Goal: Transaction & Acquisition: Purchase product/service

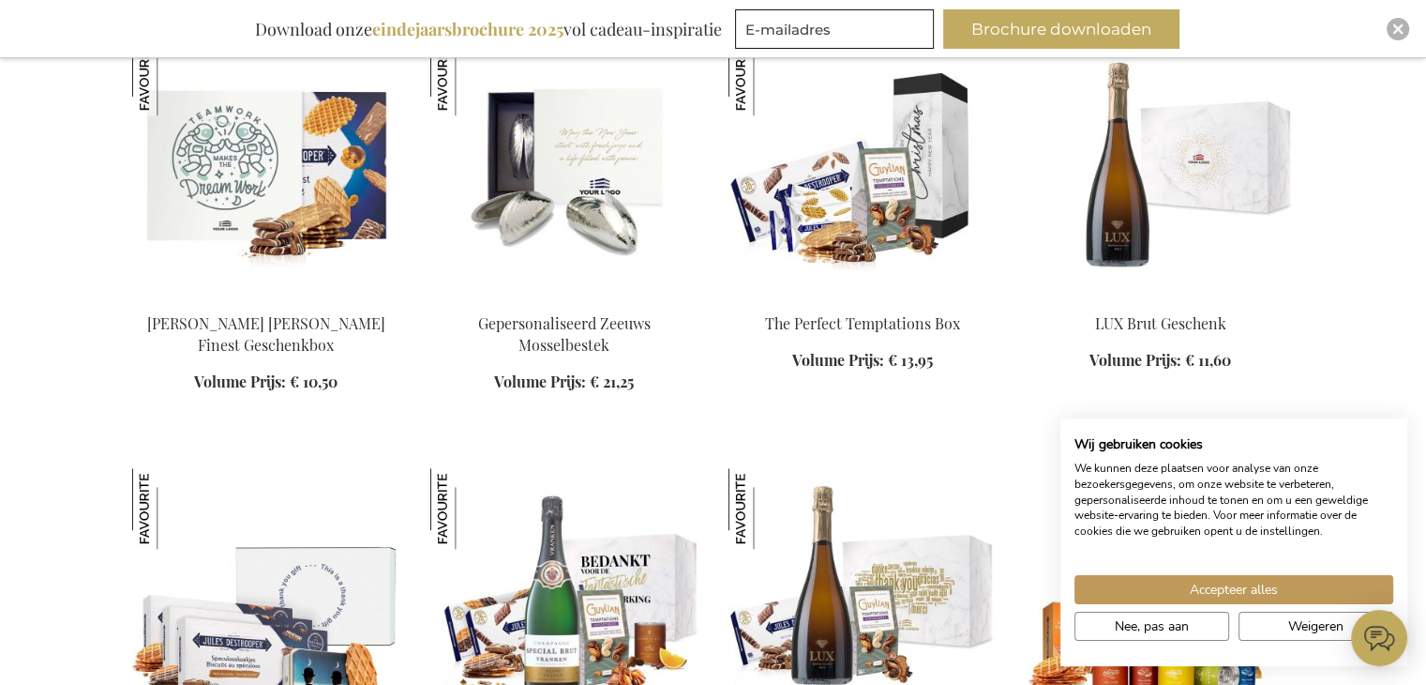
scroll to position [1407, 0]
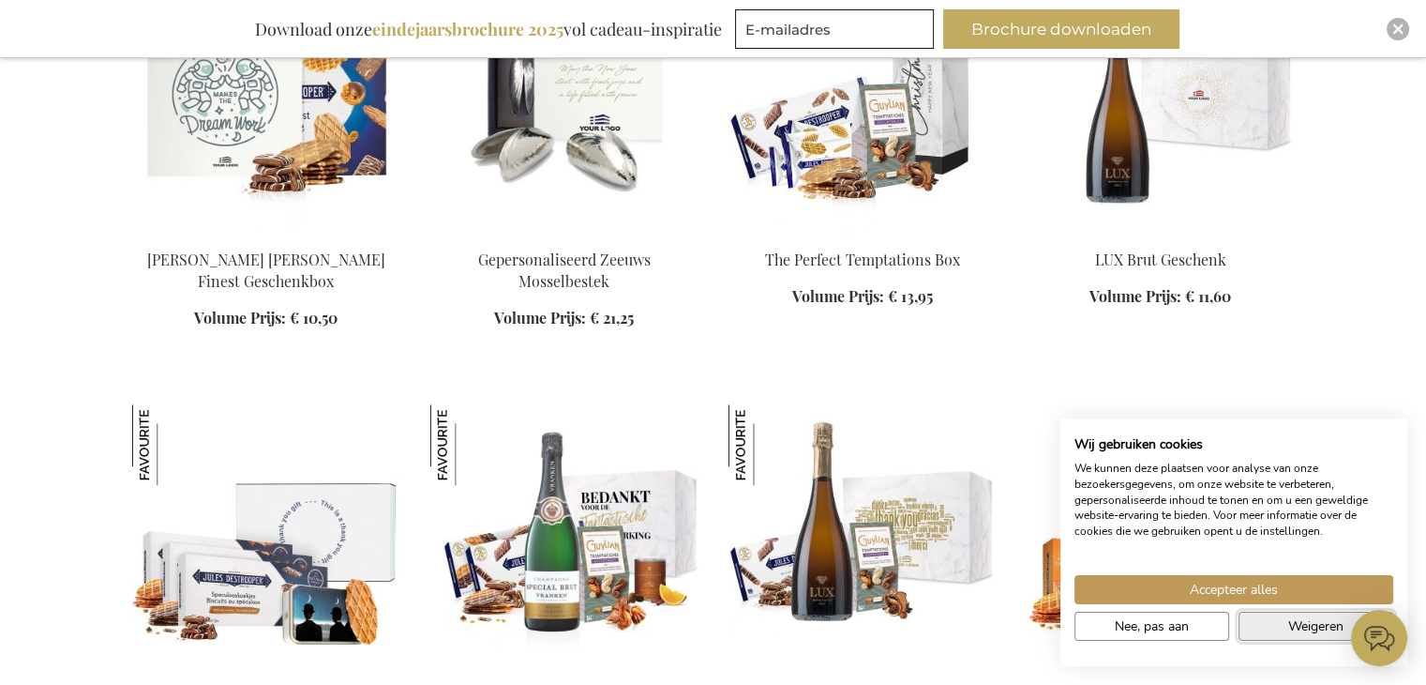
click at [1310, 620] on span "Weigeren" at bounding box center [1315, 626] width 55 height 20
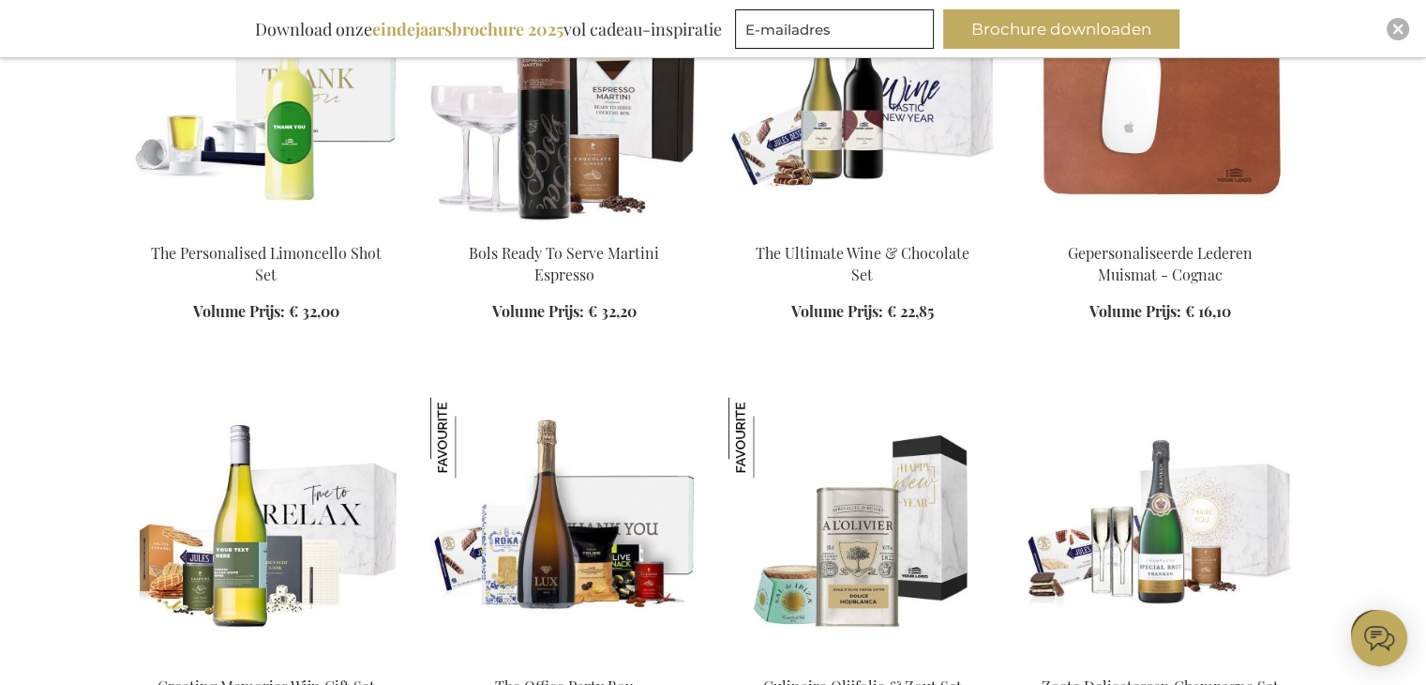
scroll to position [2344, 0]
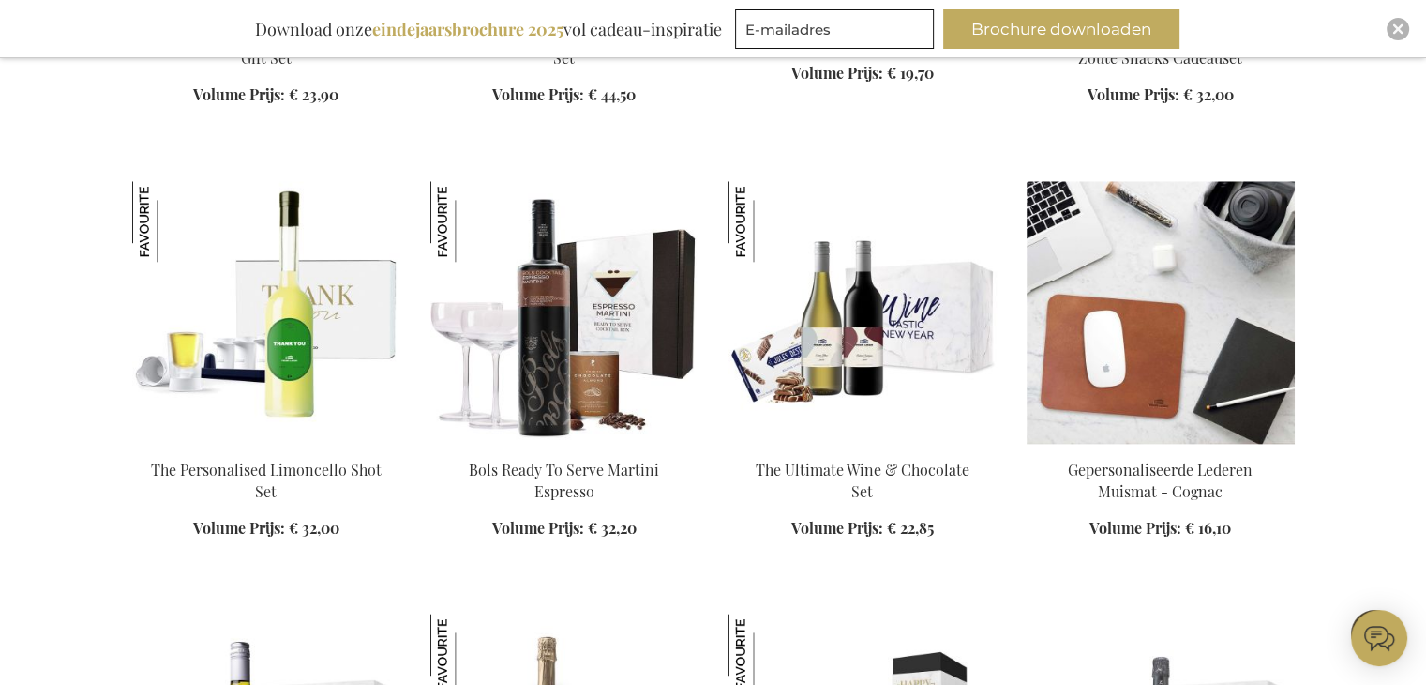
scroll to position [1969, 0]
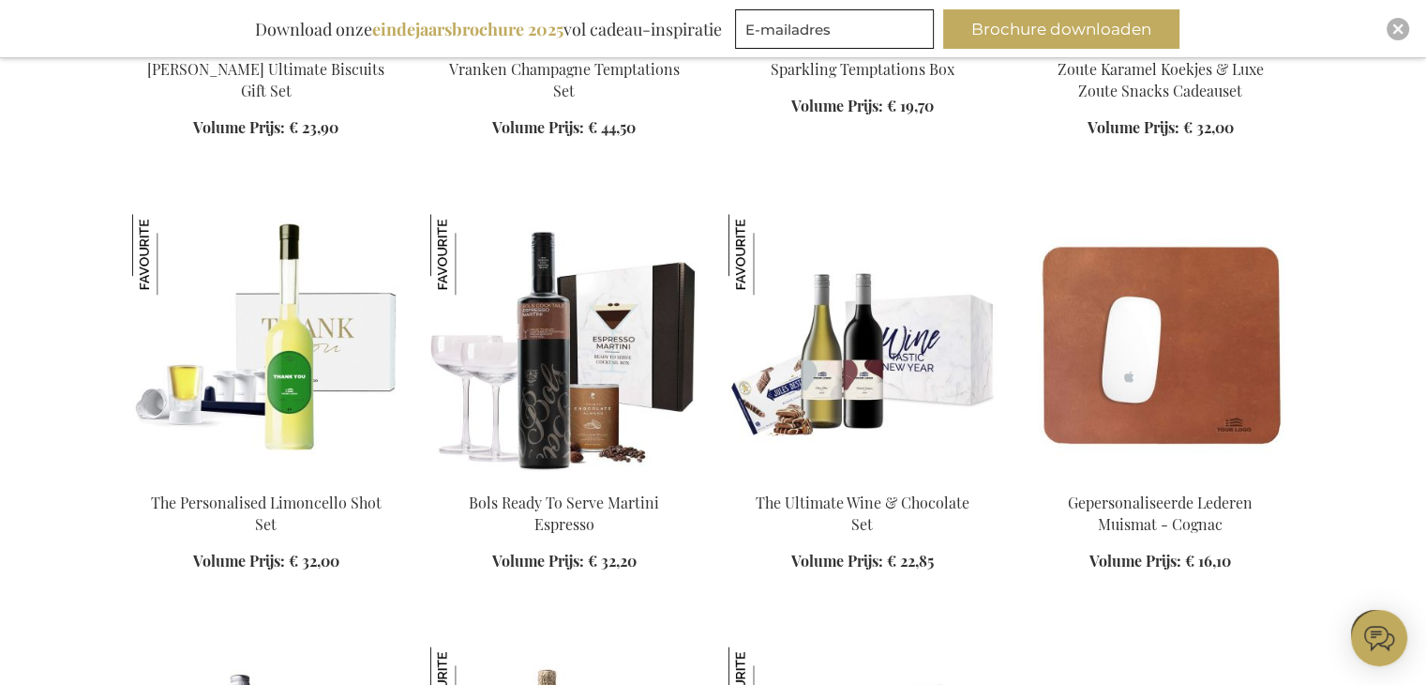
scroll to position [2063, 0]
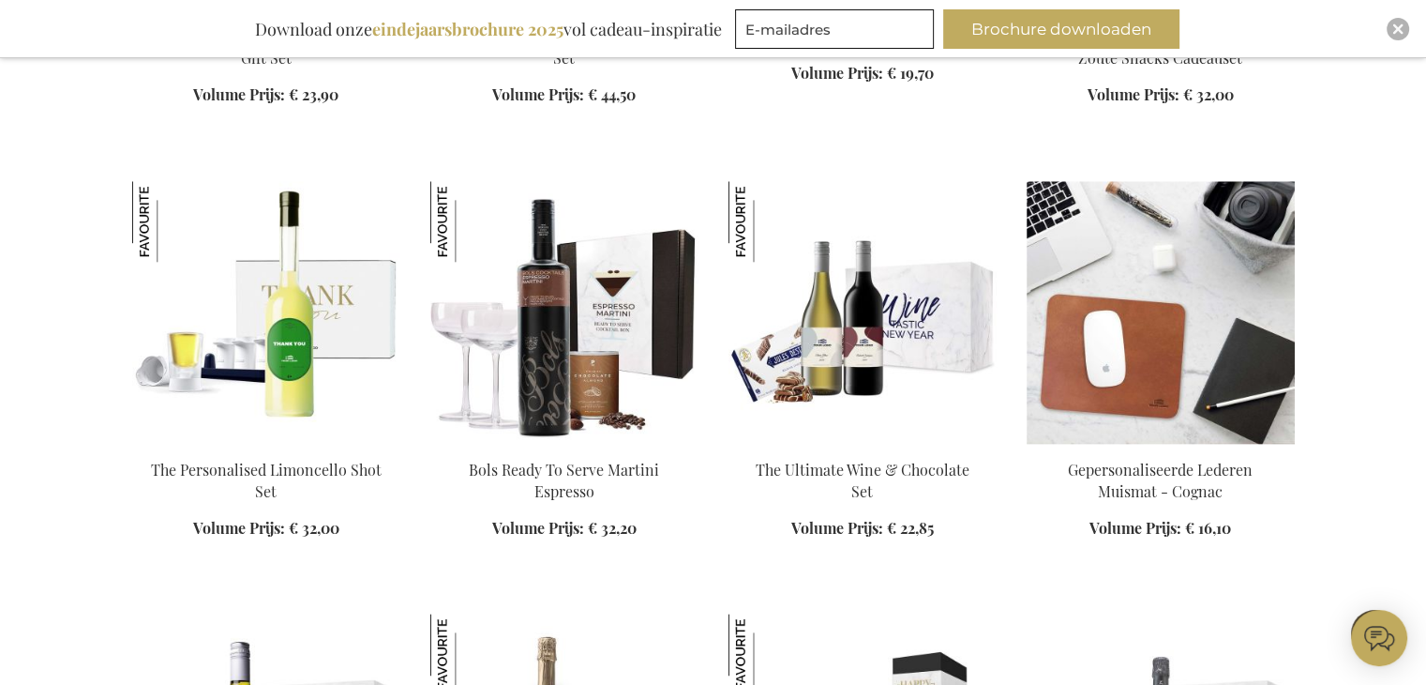
click at [1168, 336] on img at bounding box center [1161, 312] width 268 height 263
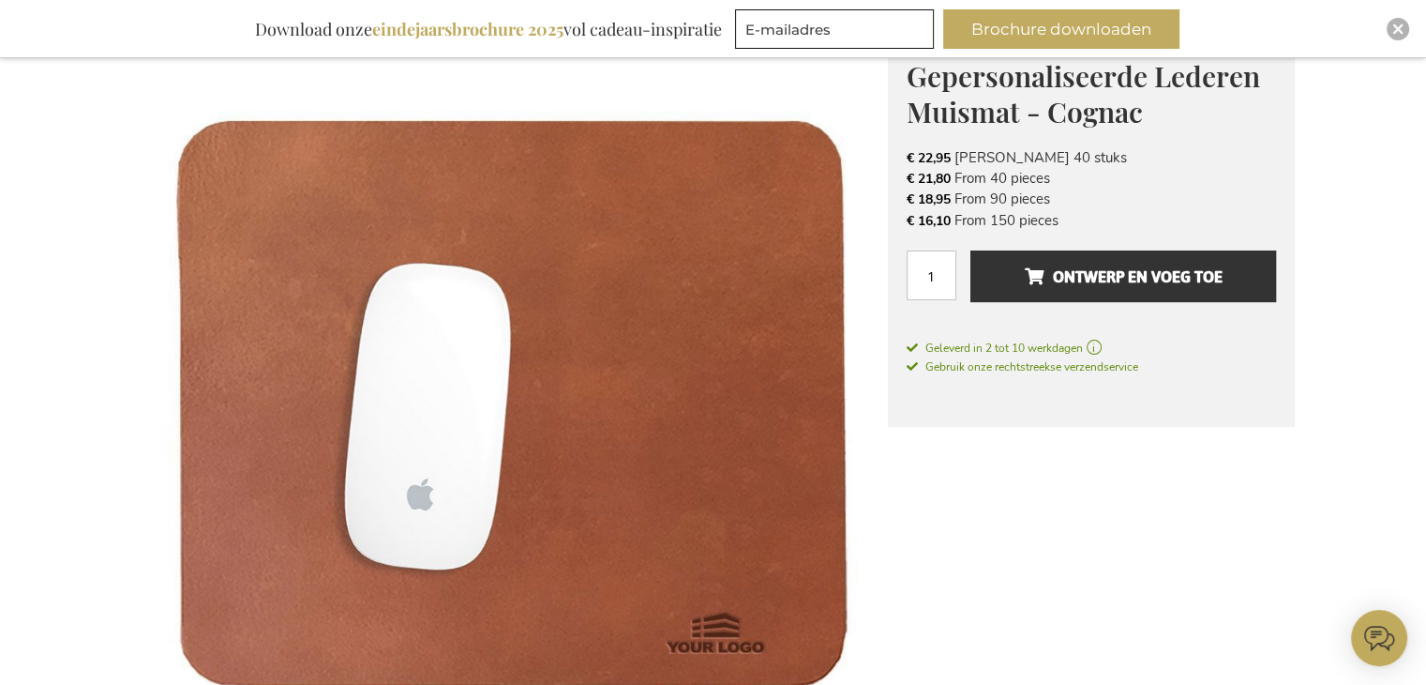
scroll to position [245, 0]
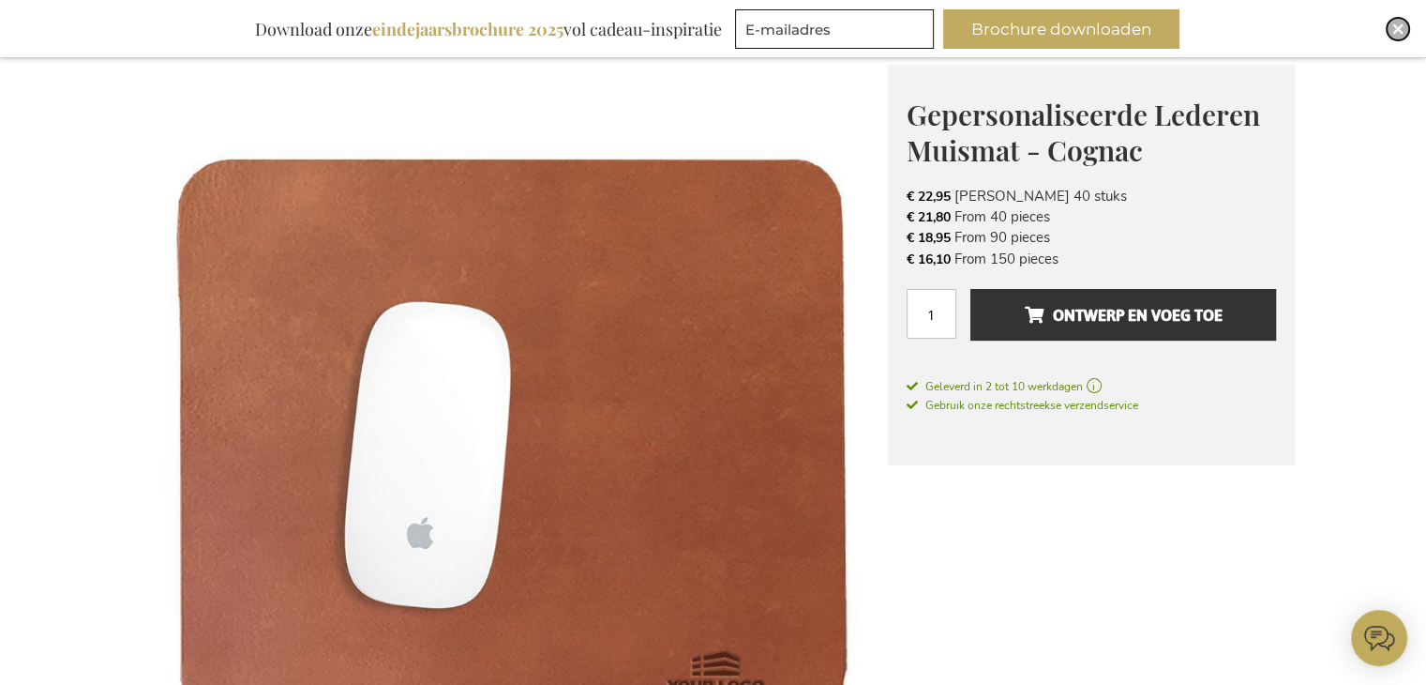
click at [1395, 25] on img "Close" at bounding box center [1398, 28] width 11 height 11
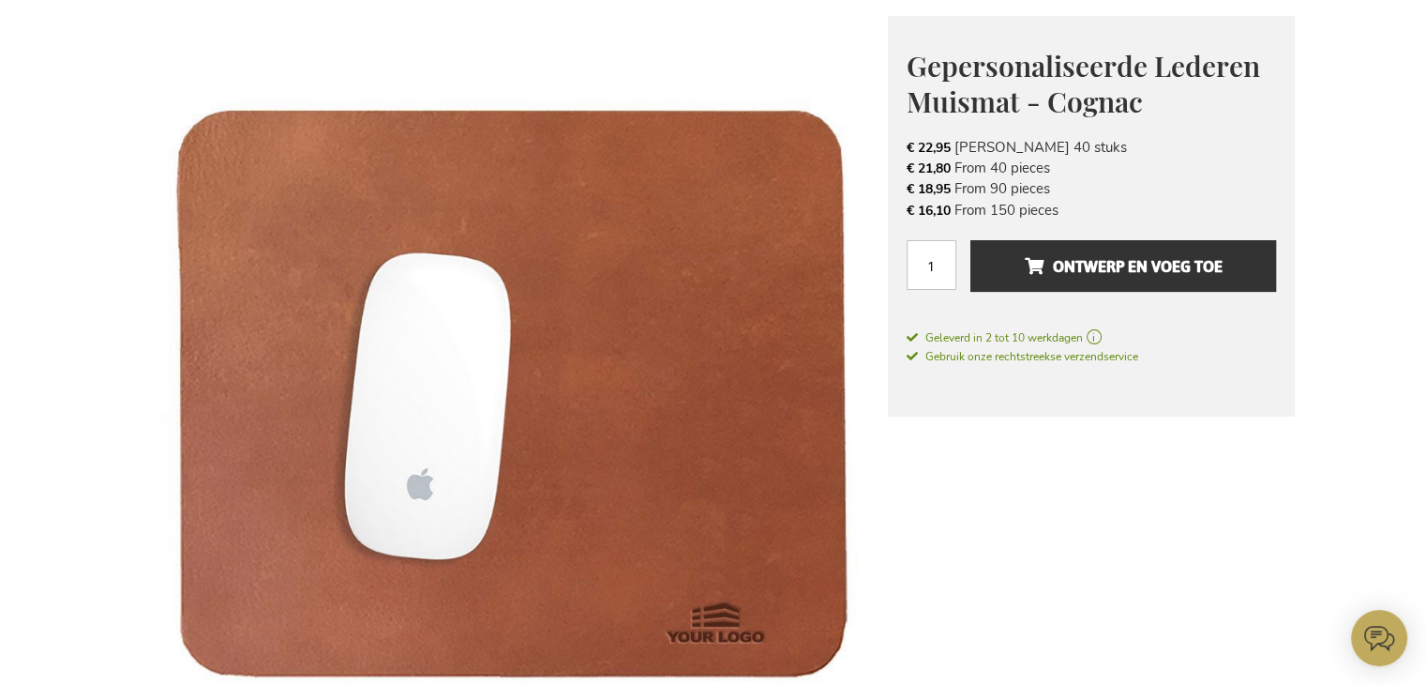
scroll to position [280, 0]
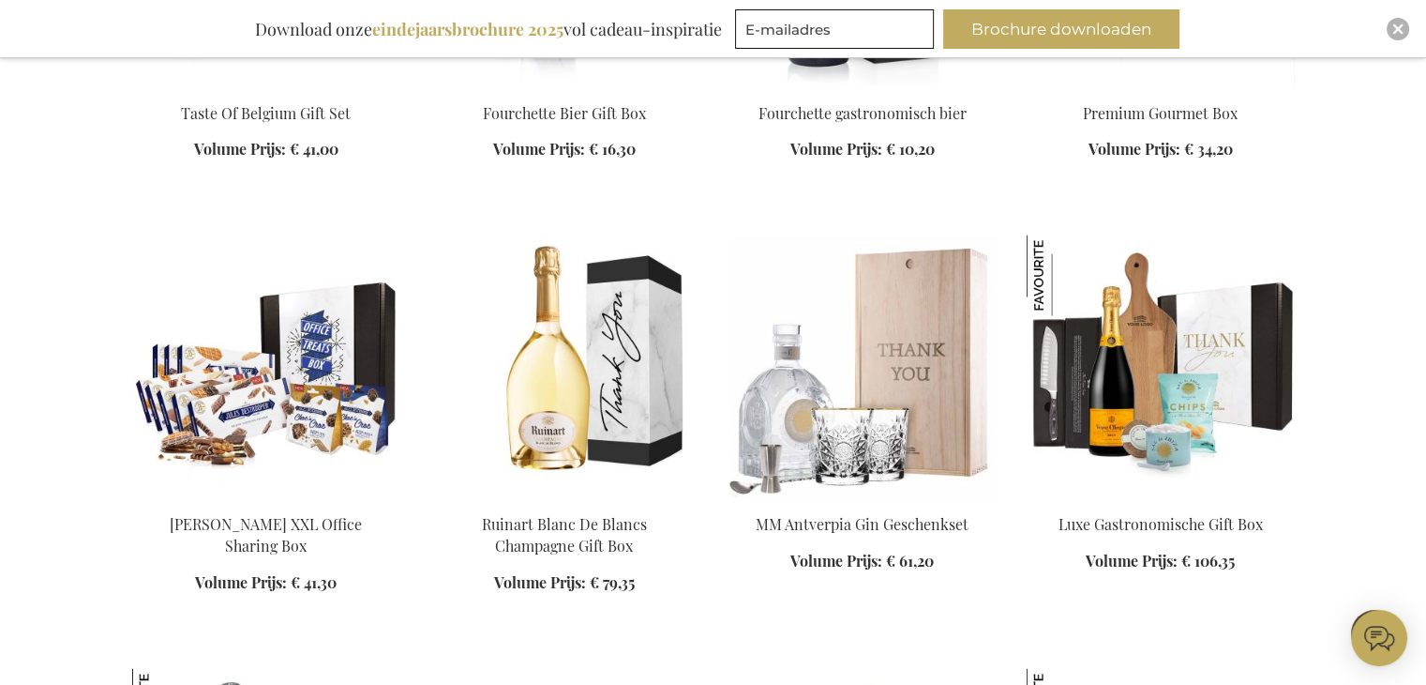
scroll to position [3743, 0]
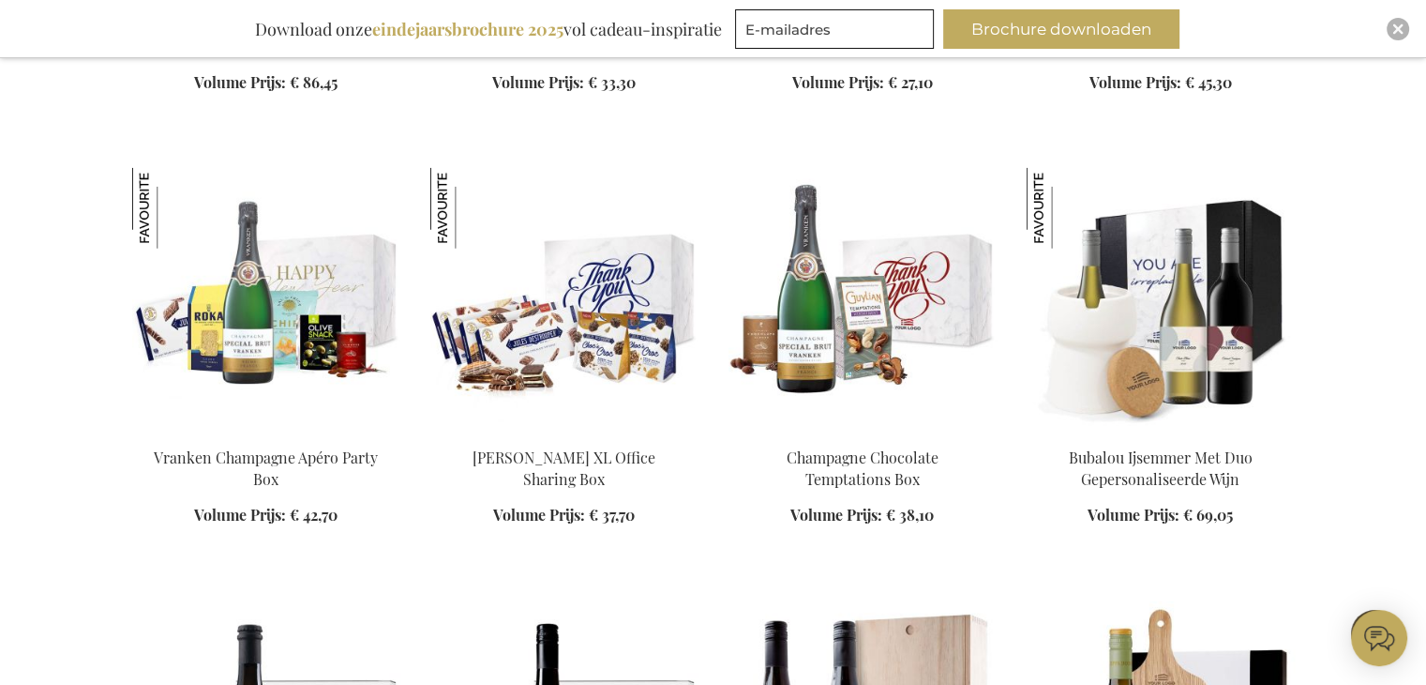
scroll to position [5149, 0]
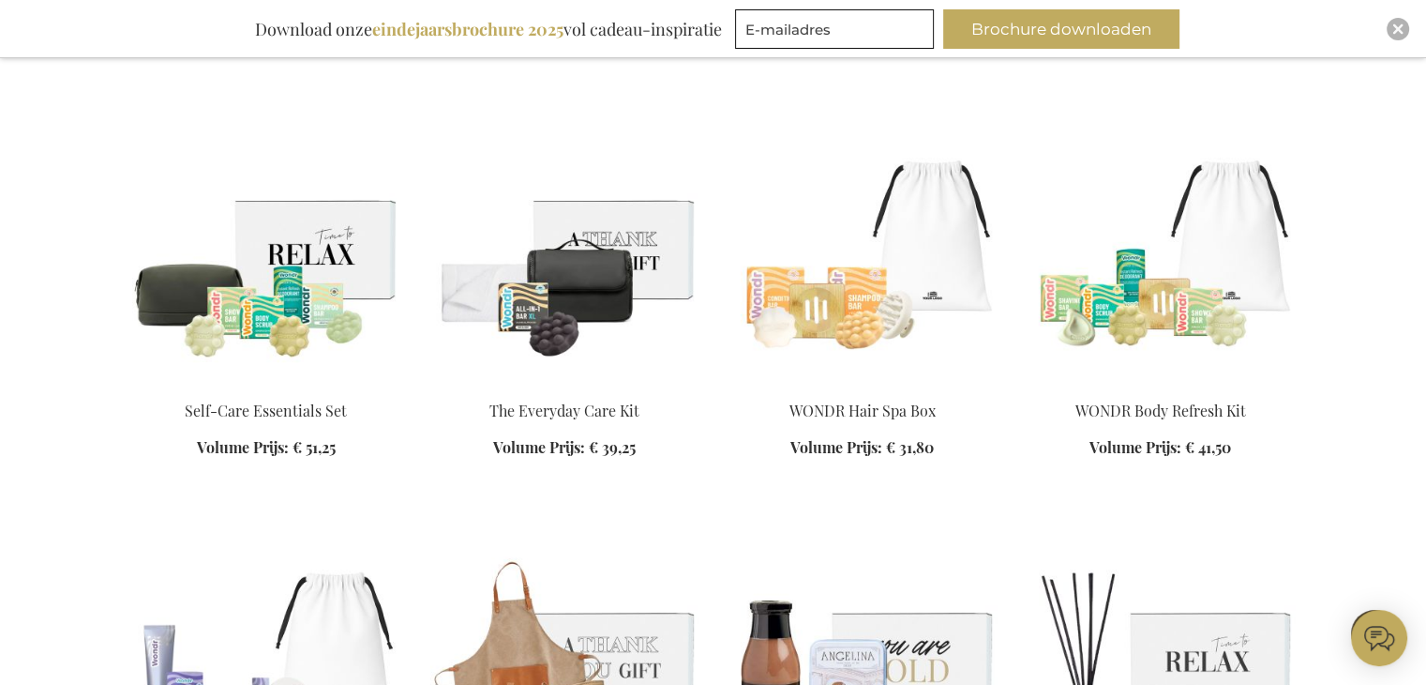
scroll to position [6462, 0]
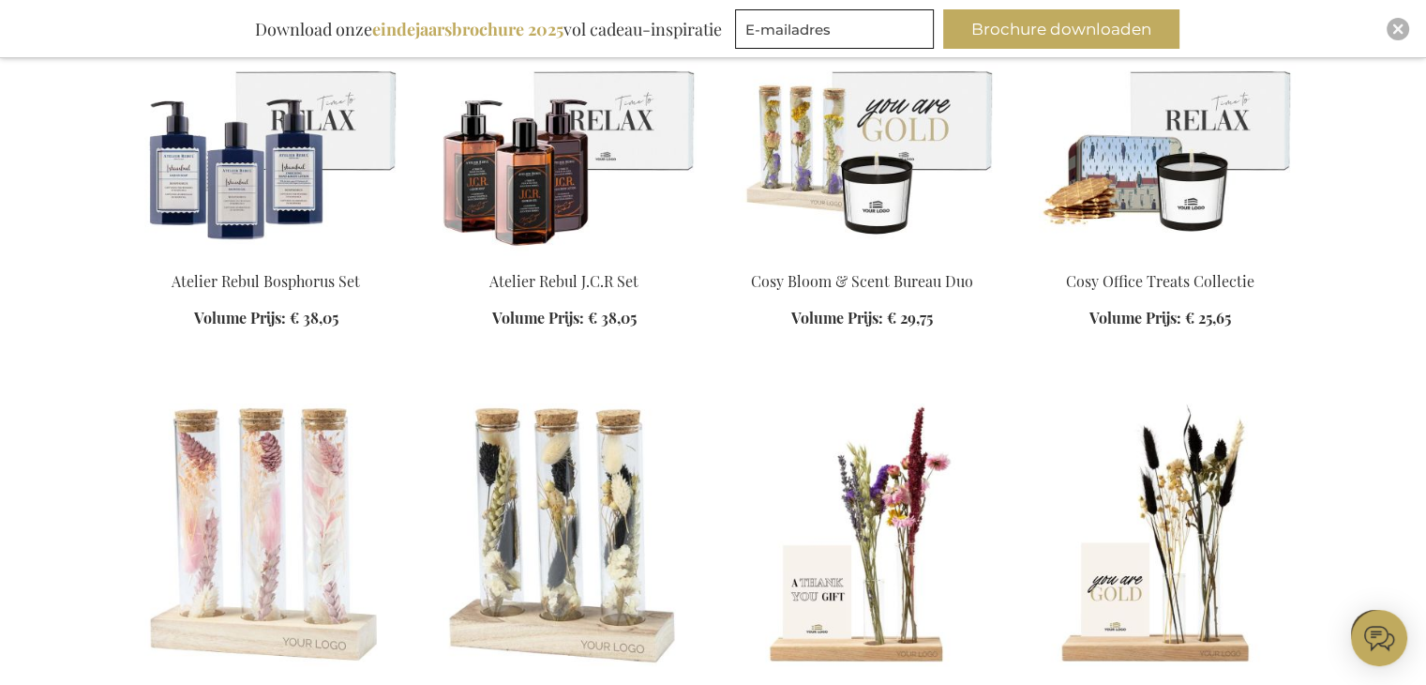
scroll to position [7493, 0]
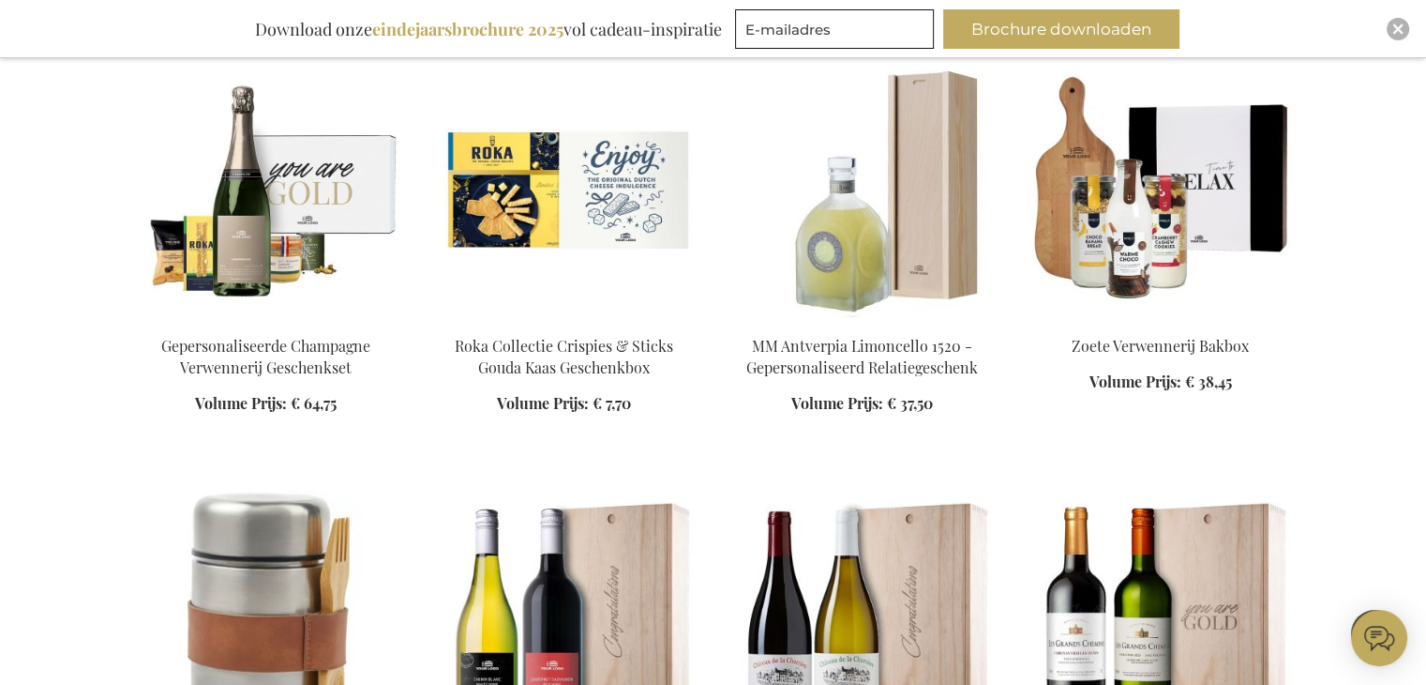
scroll to position [8619, 0]
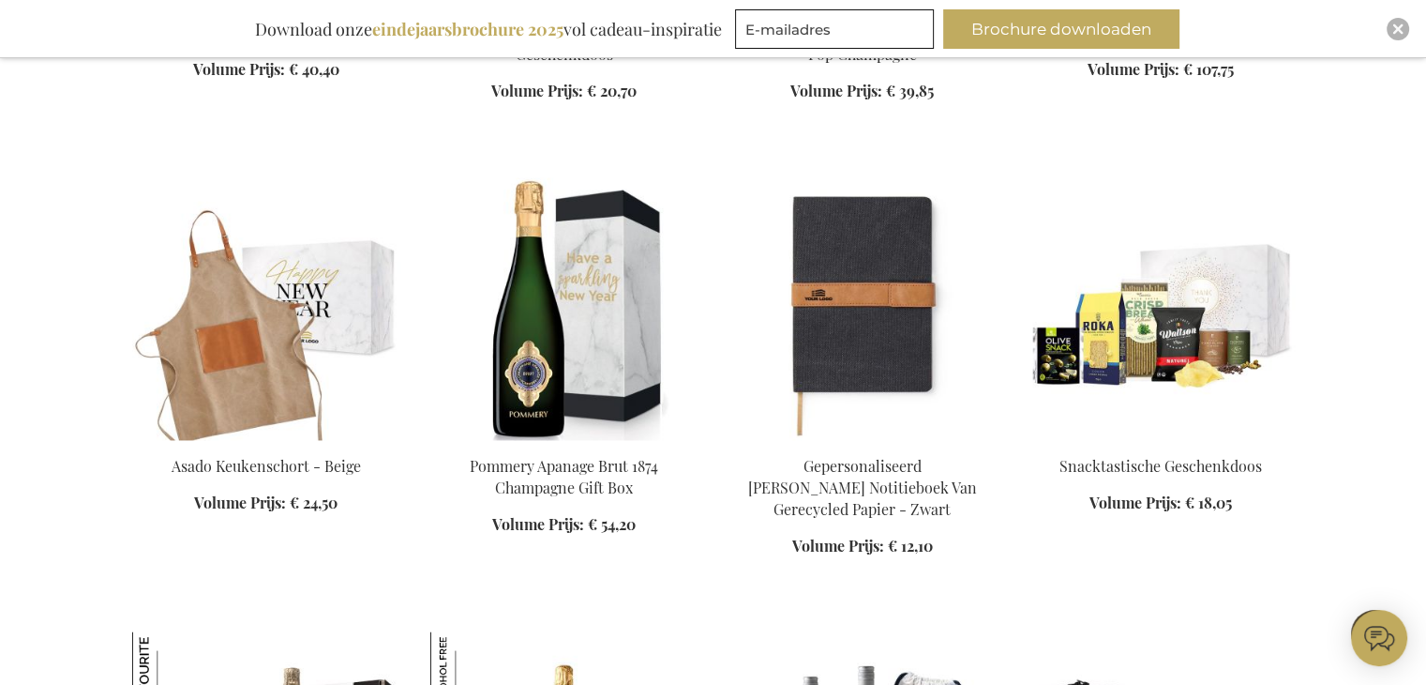
scroll to position [9744, 0]
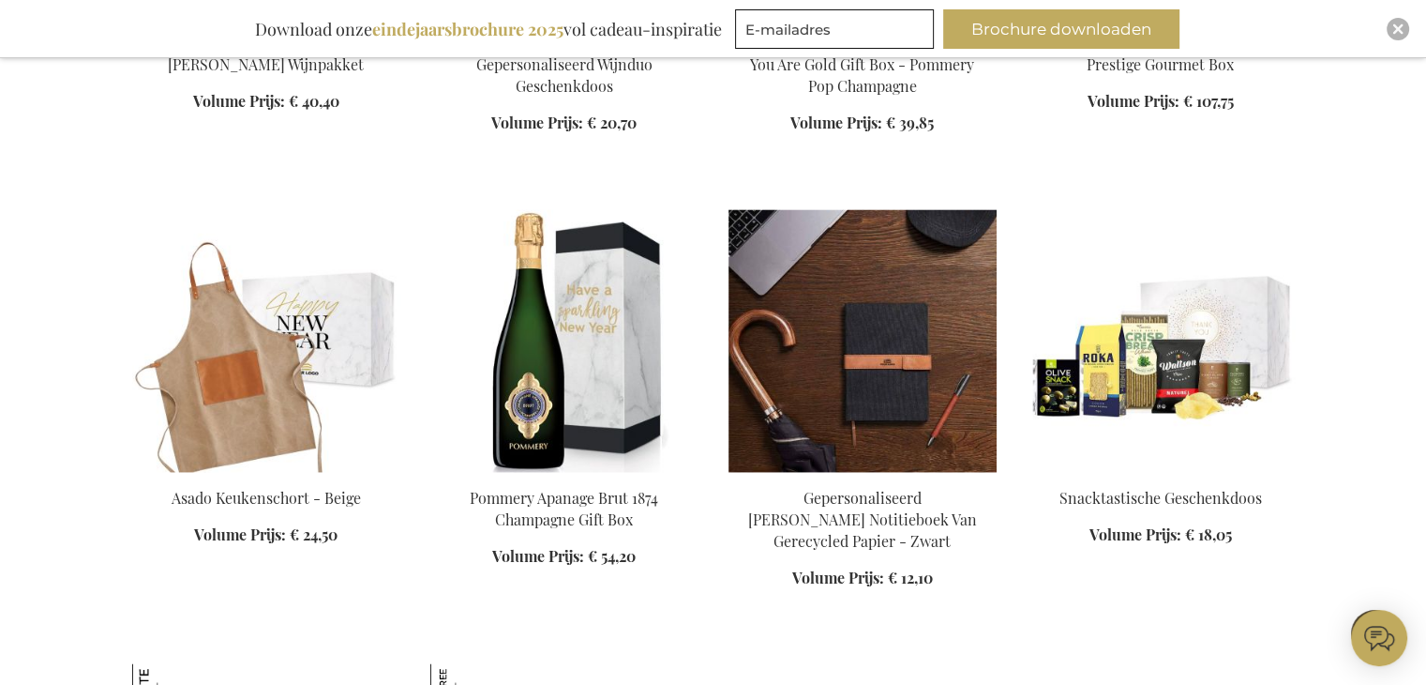
click at [896, 301] on img at bounding box center [863, 340] width 268 height 263
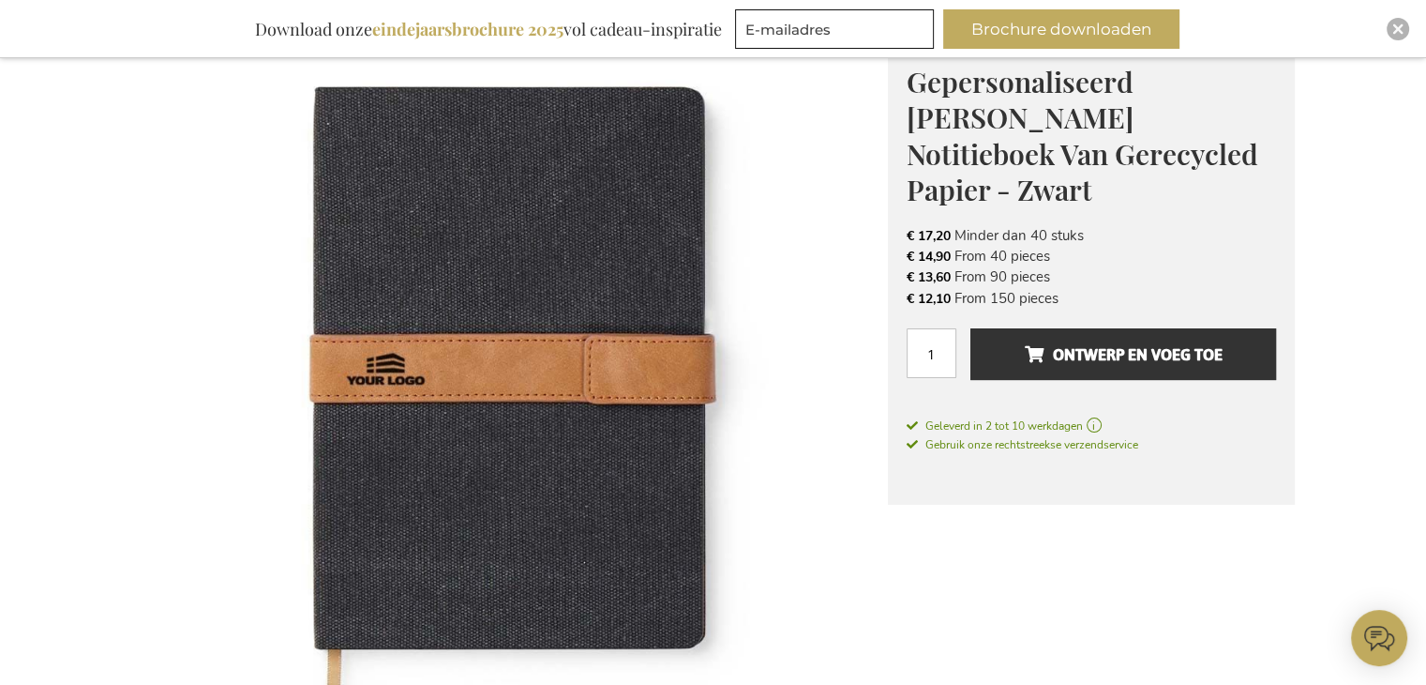
scroll to position [245, 0]
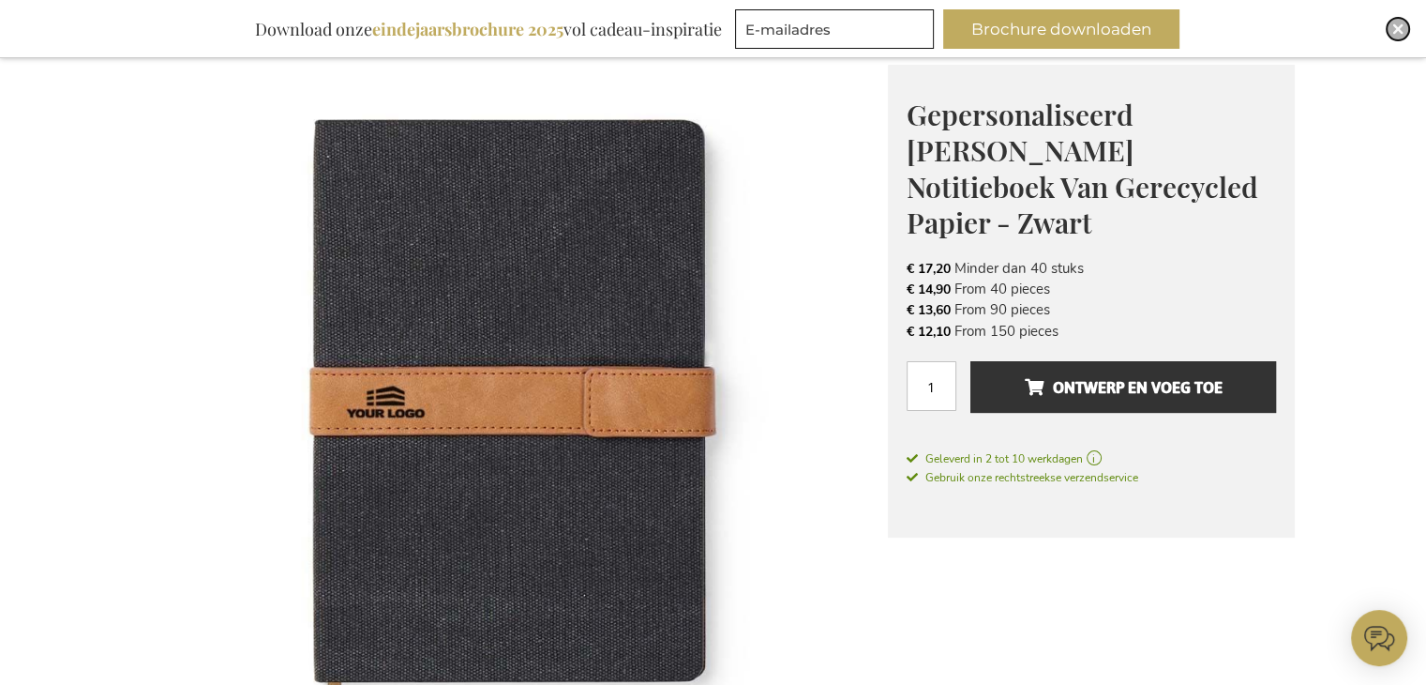
click at [1403, 28] on img "Close" at bounding box center [1398, 28] width 11 height 11
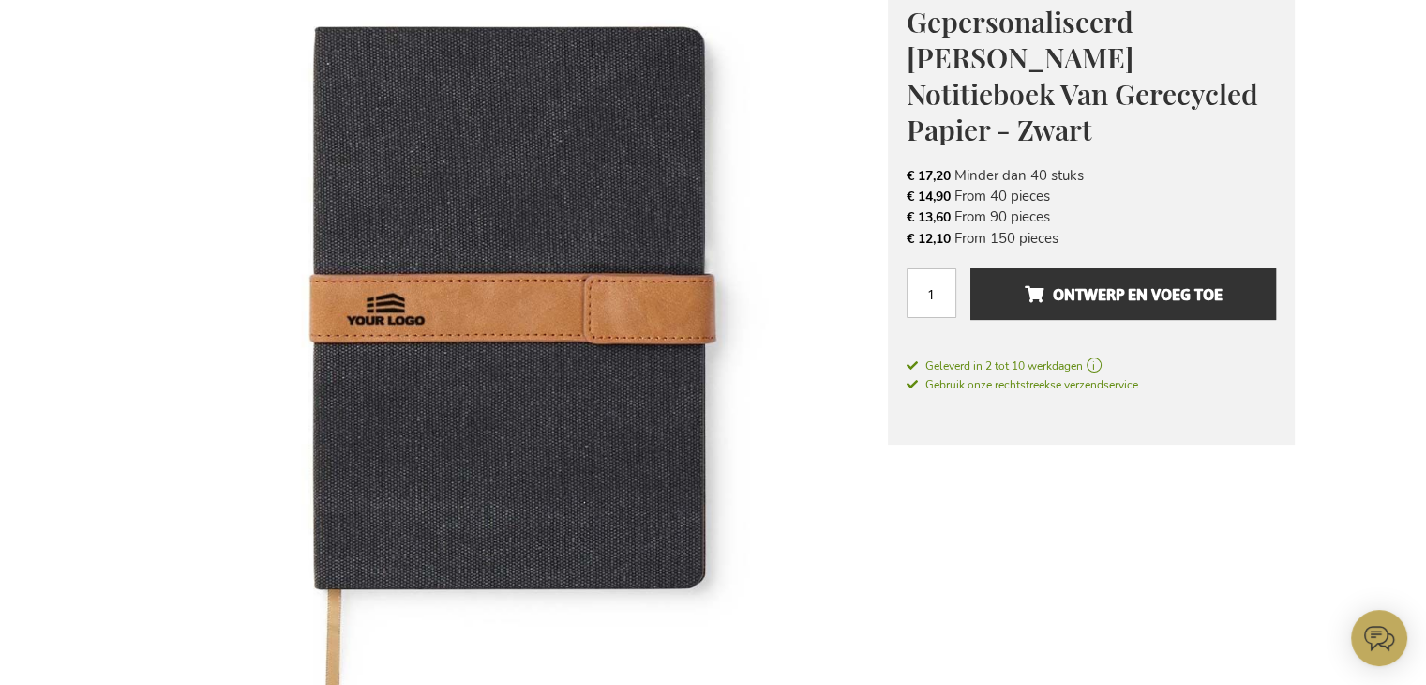
scroll to position [280, 0]
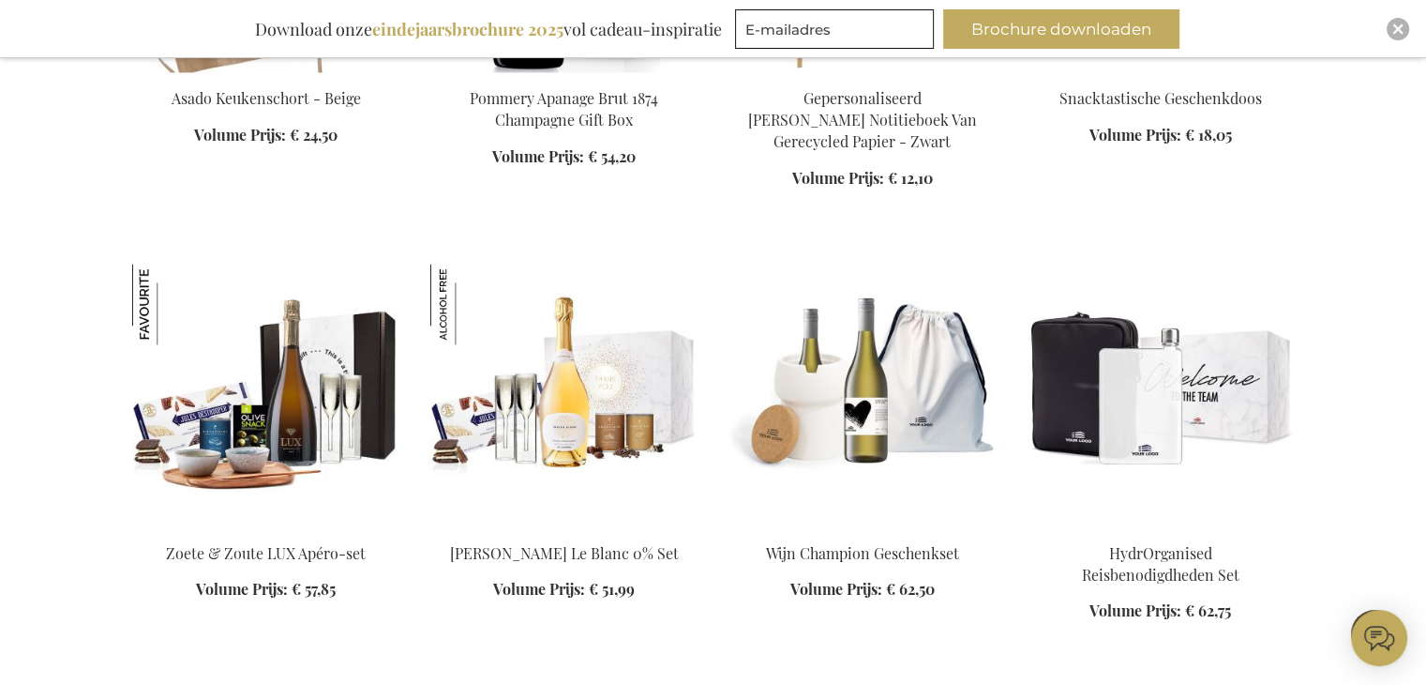
scroll to position [2617, 0]
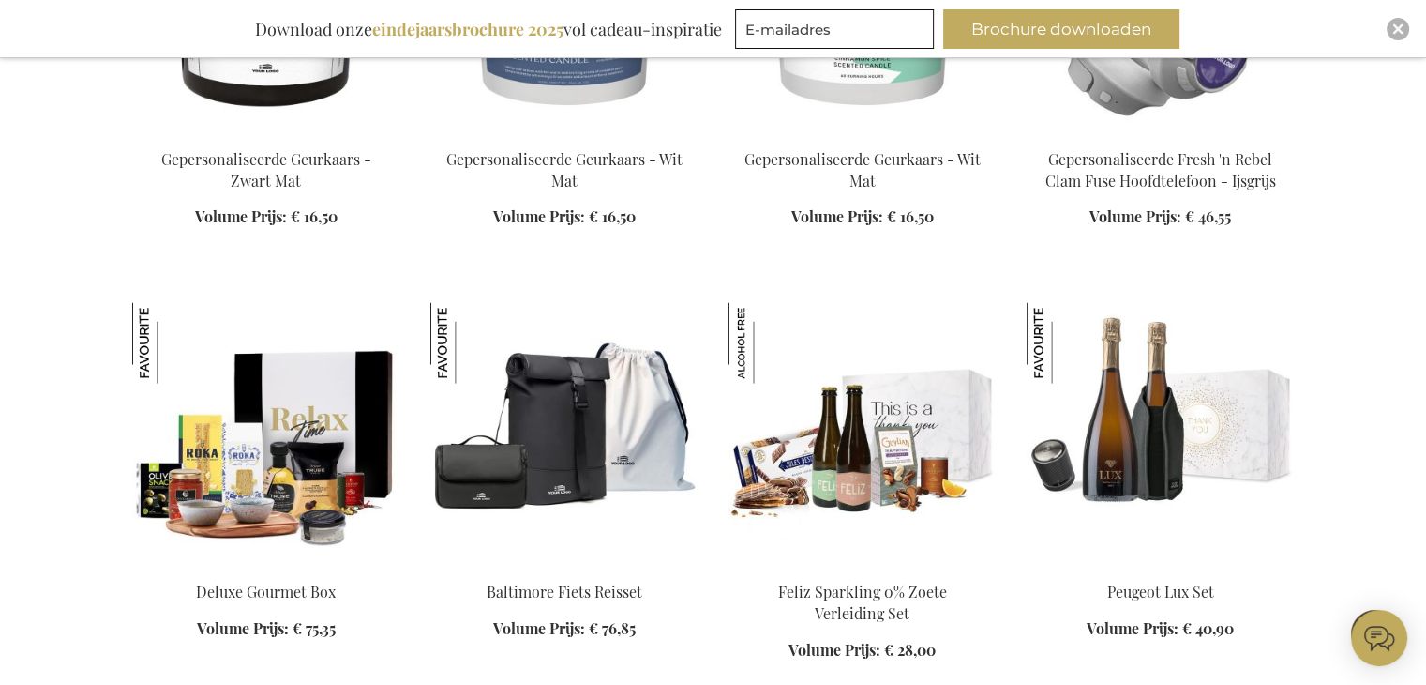
scroll to position [3930, 0]
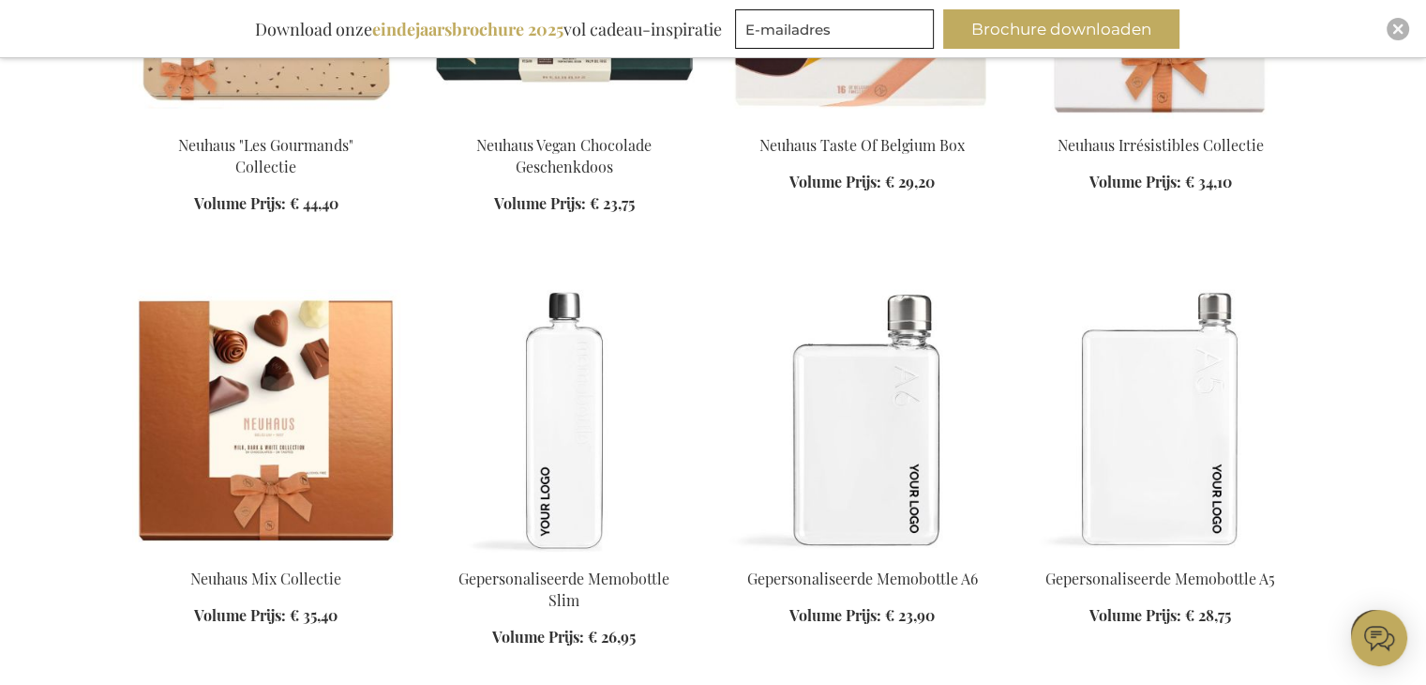
scroll to position [4680, 0]
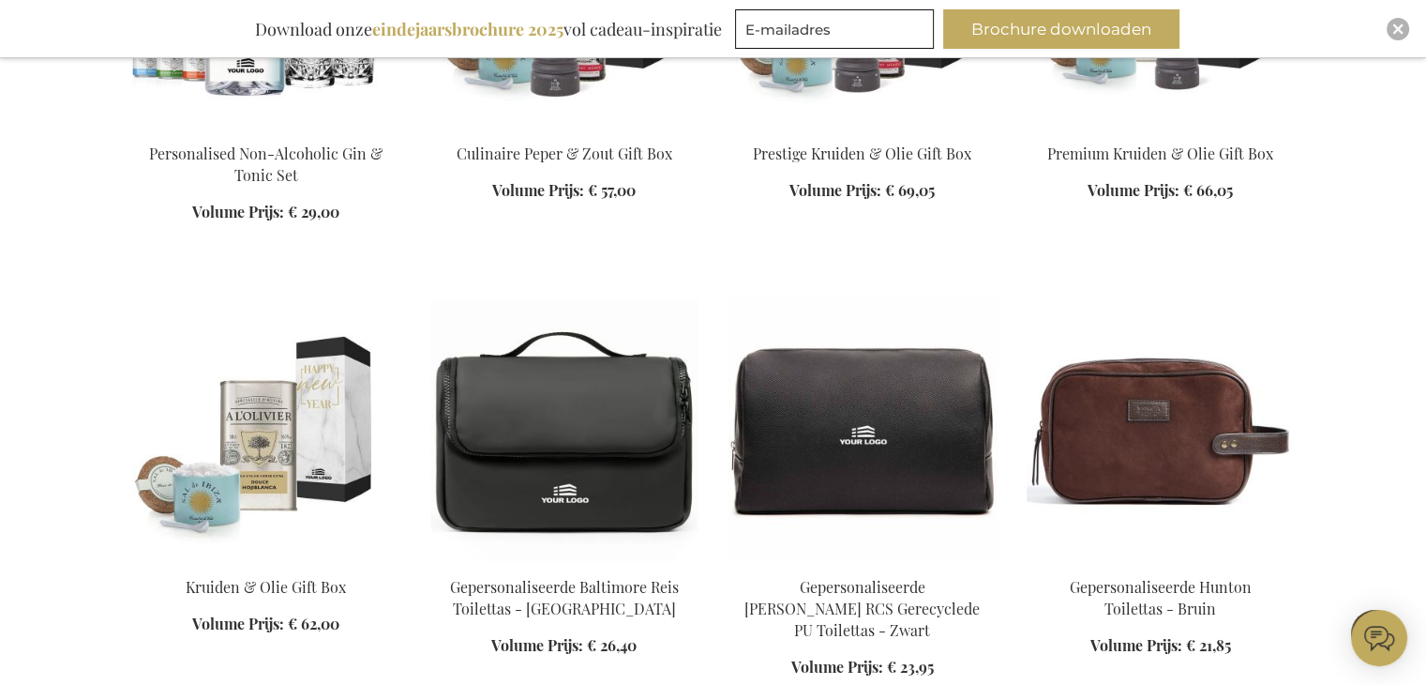
scroll to position [6931, 0]
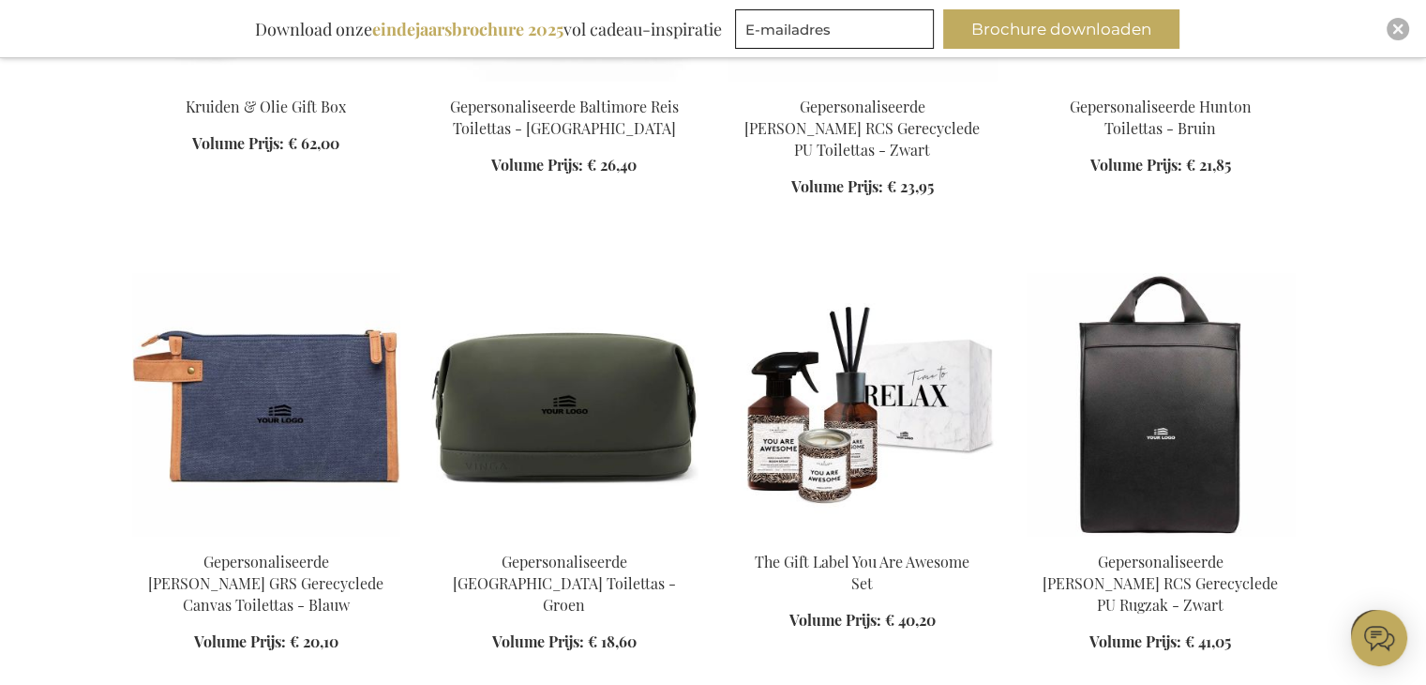
scroll to position [7493, 0]
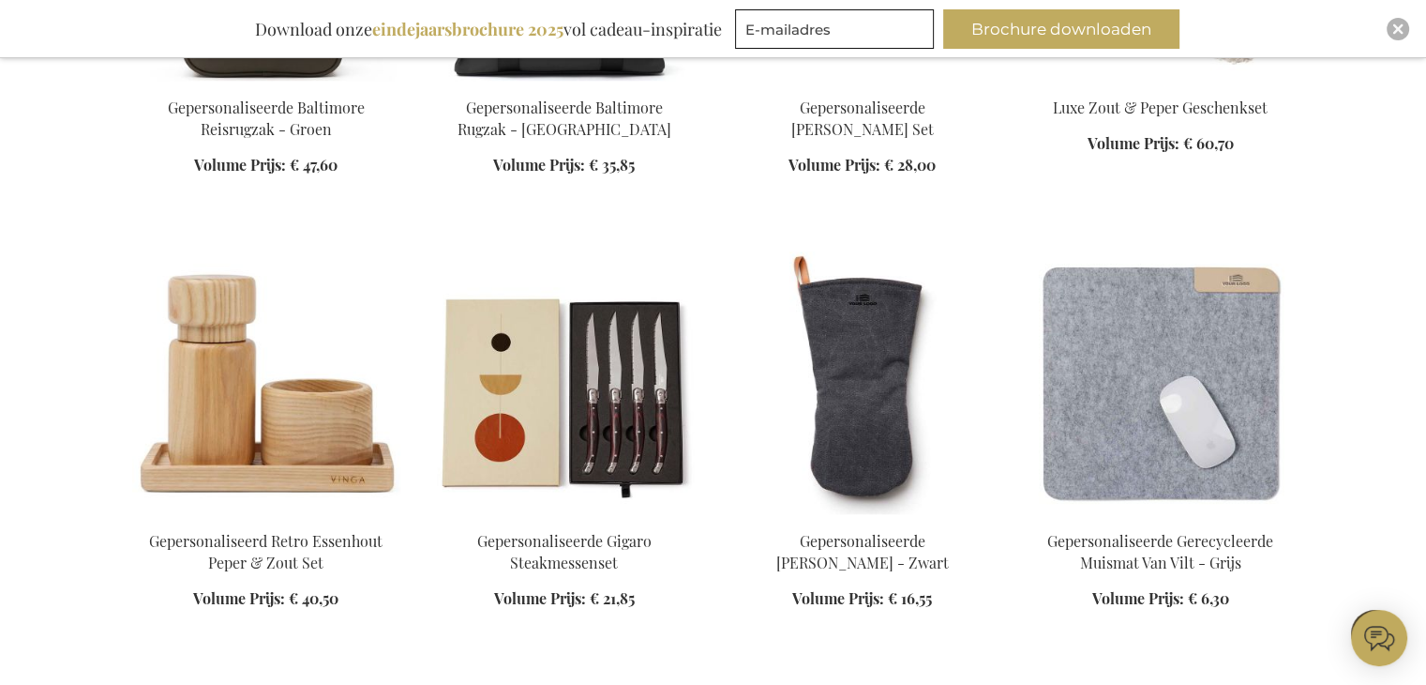
scroll to position [8713, 0]
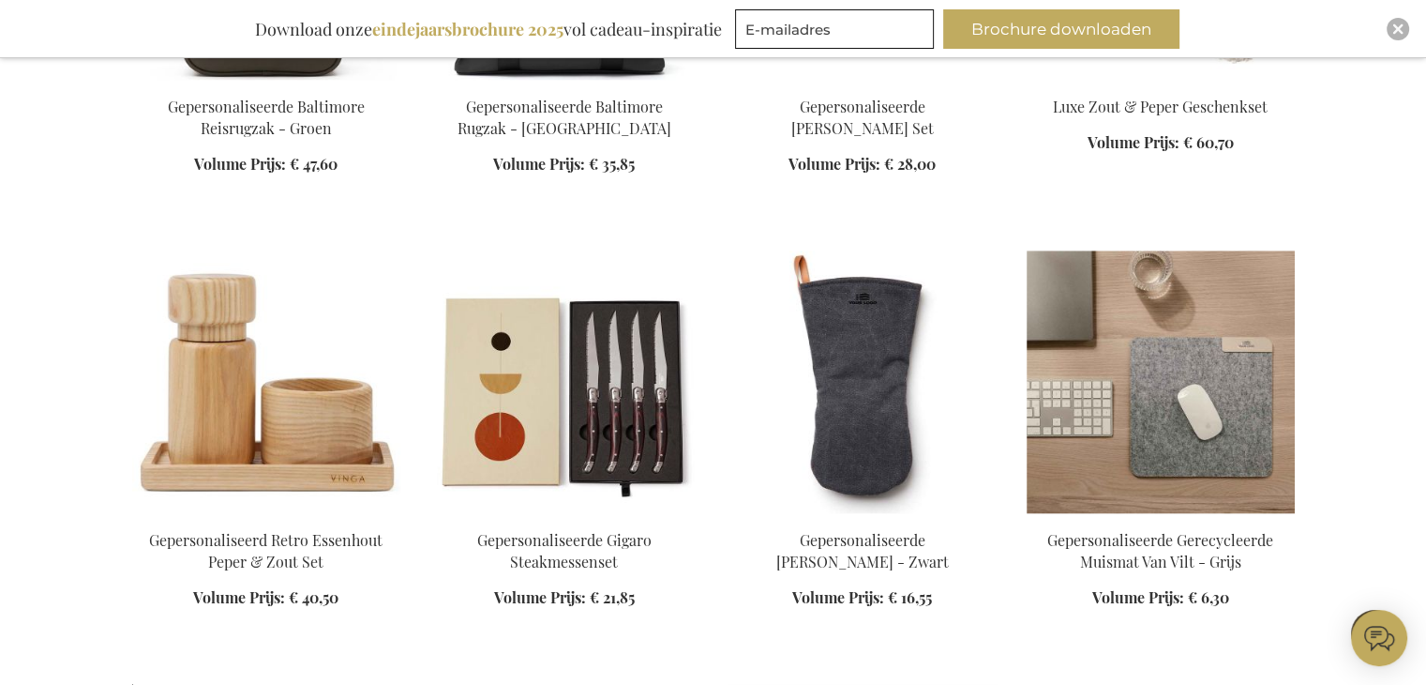
click at [1221, 309] on img at bounding box center [1161, 381] width 268 height 263
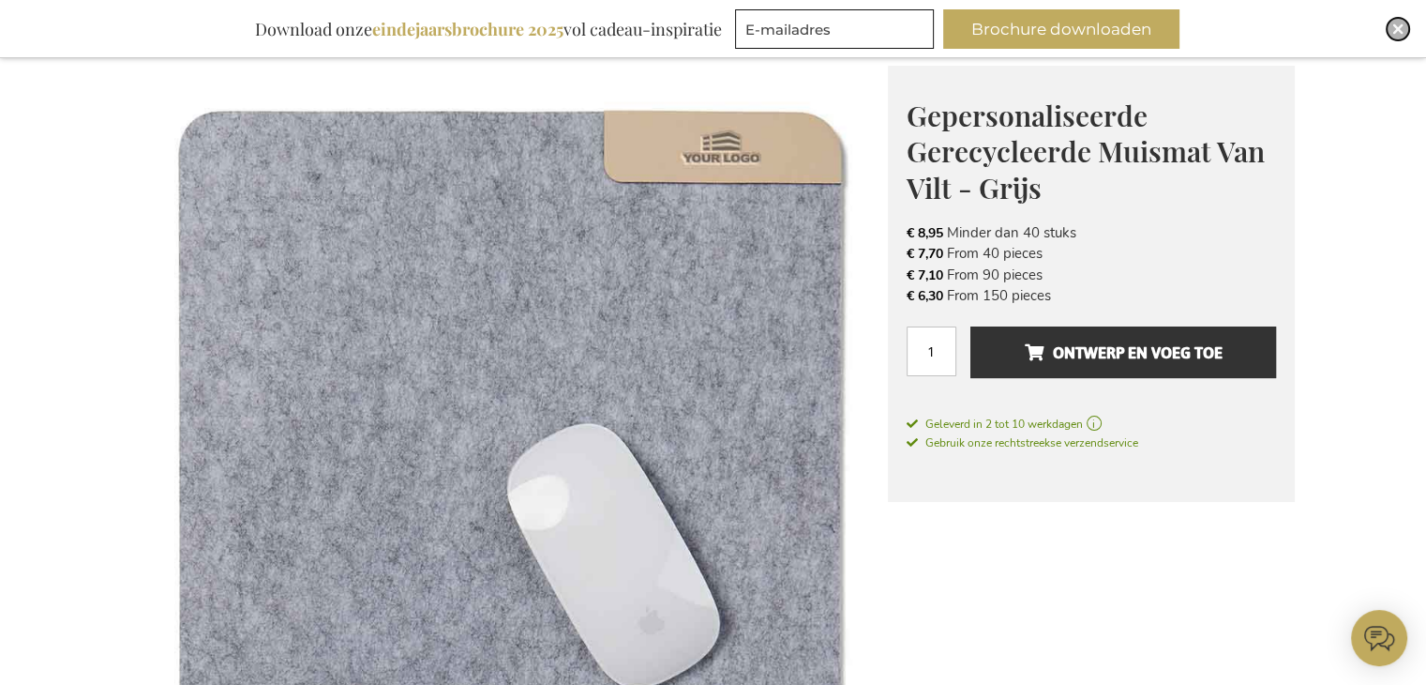
click at [1393, 31] on img "Close" at bounding box center [1398, 28] width 11 height 11
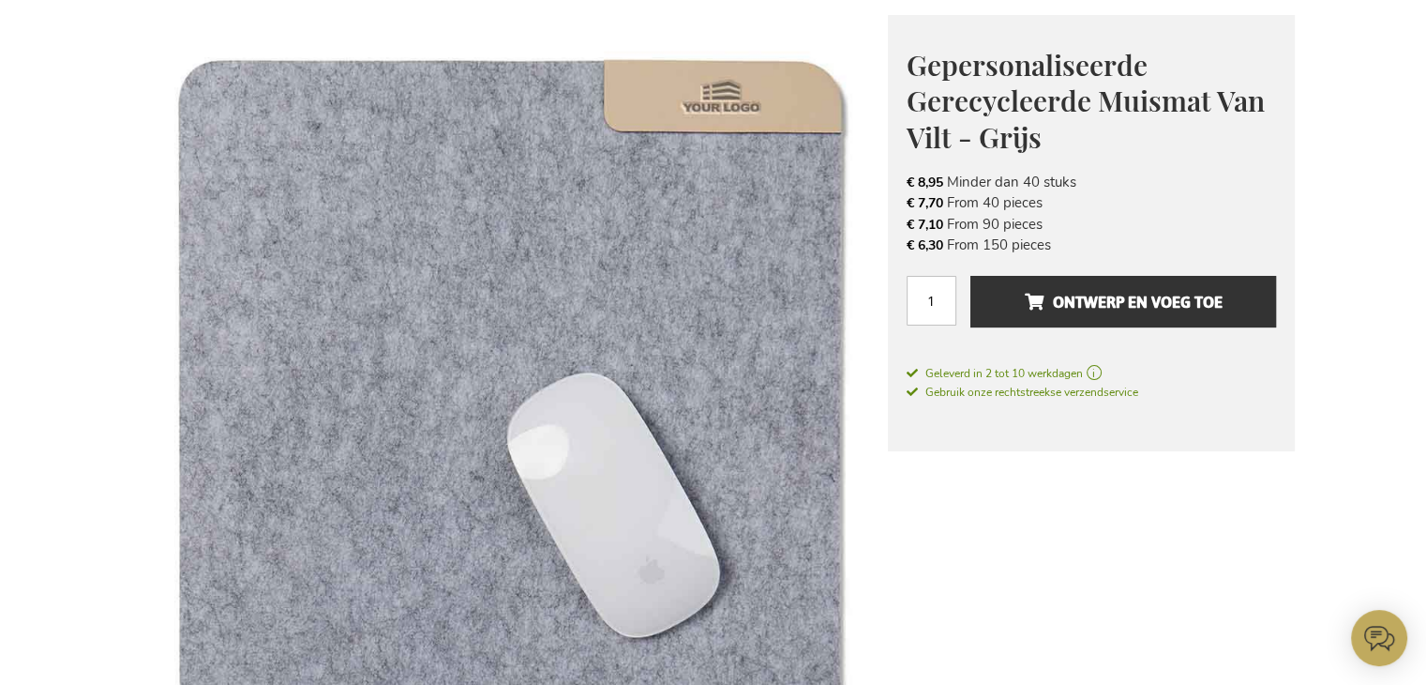
scroll to position [279, 0]
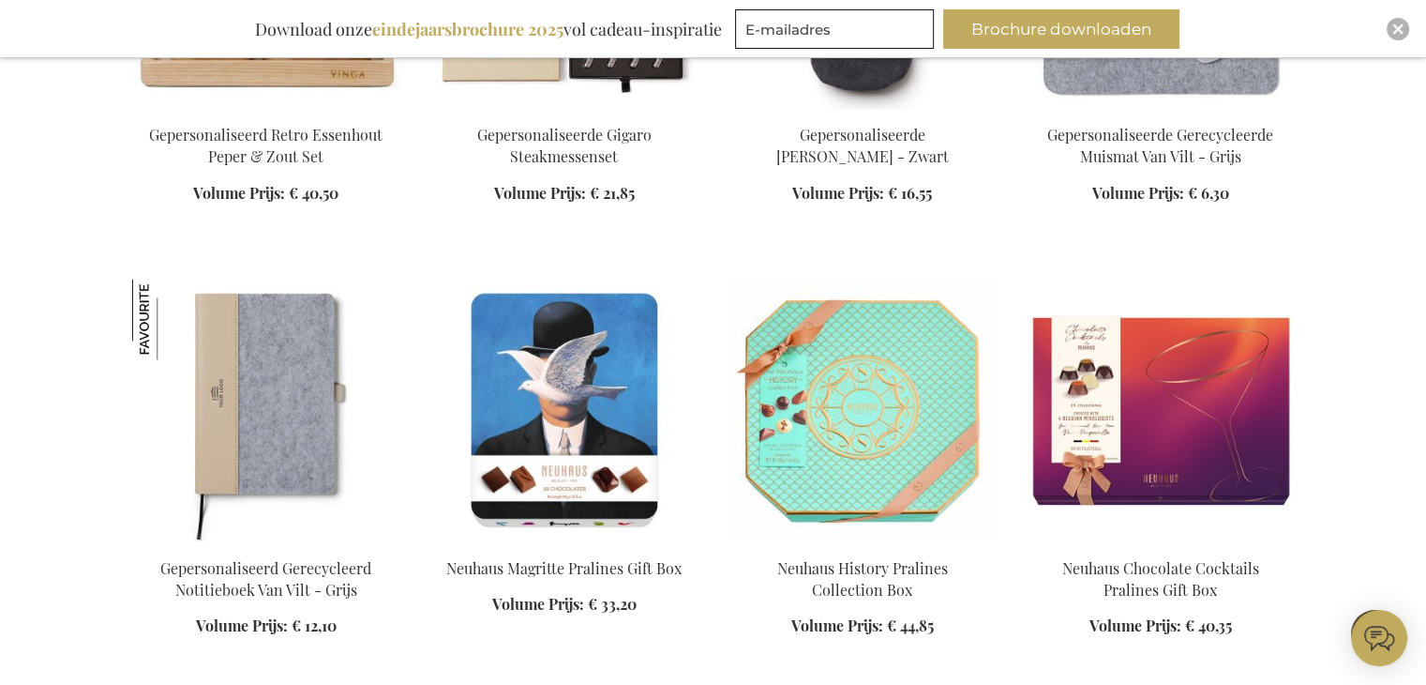
scroll to position [2617, 0]
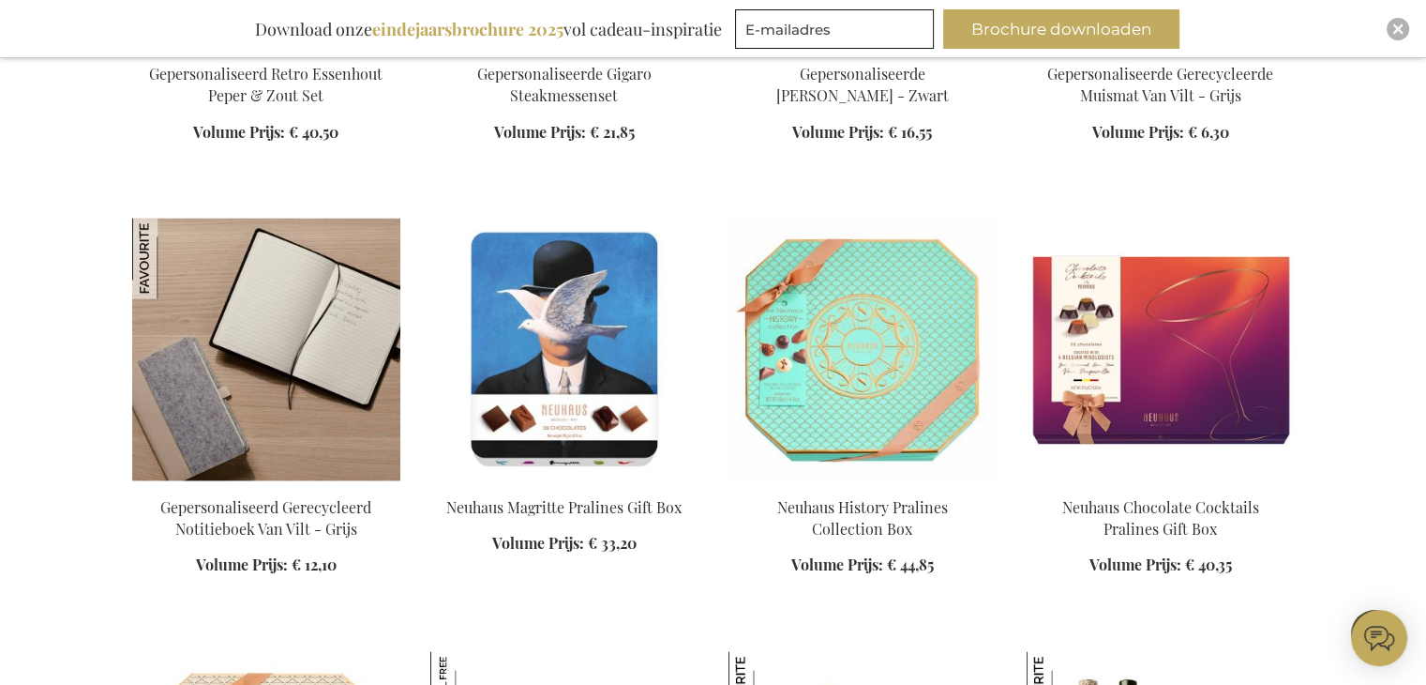
click at [274, 339] on img at bounding box center [266, 349] width 268 height 263
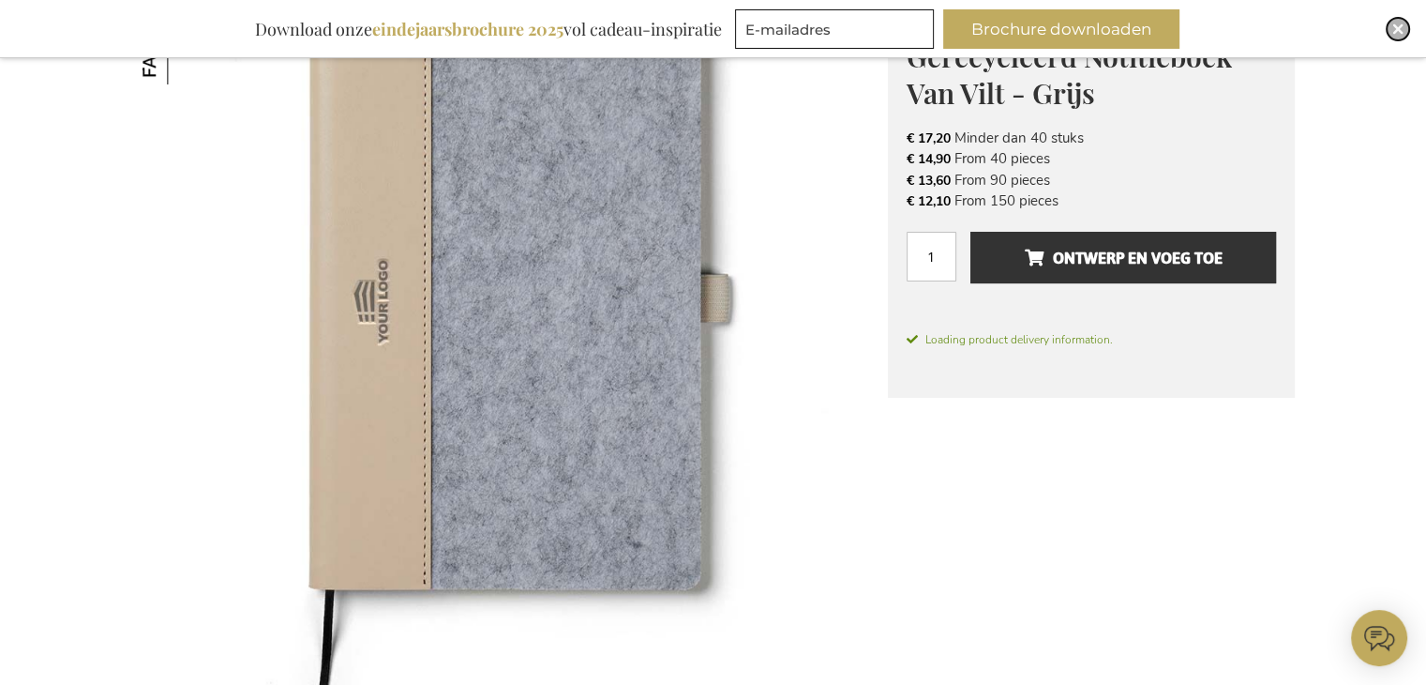
click at [1393, 28] on img "Close" at bounding box center [1398, 28] width 11 height 11
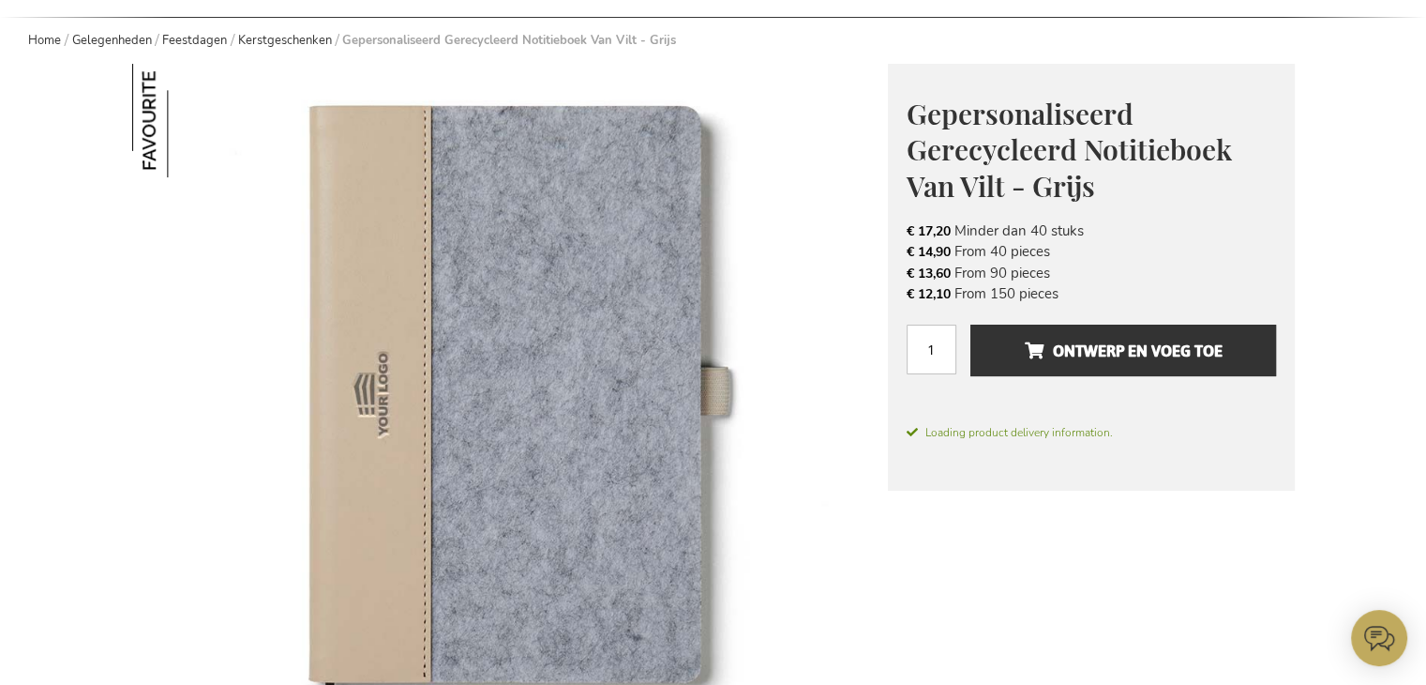
scroll to position [281, 0]
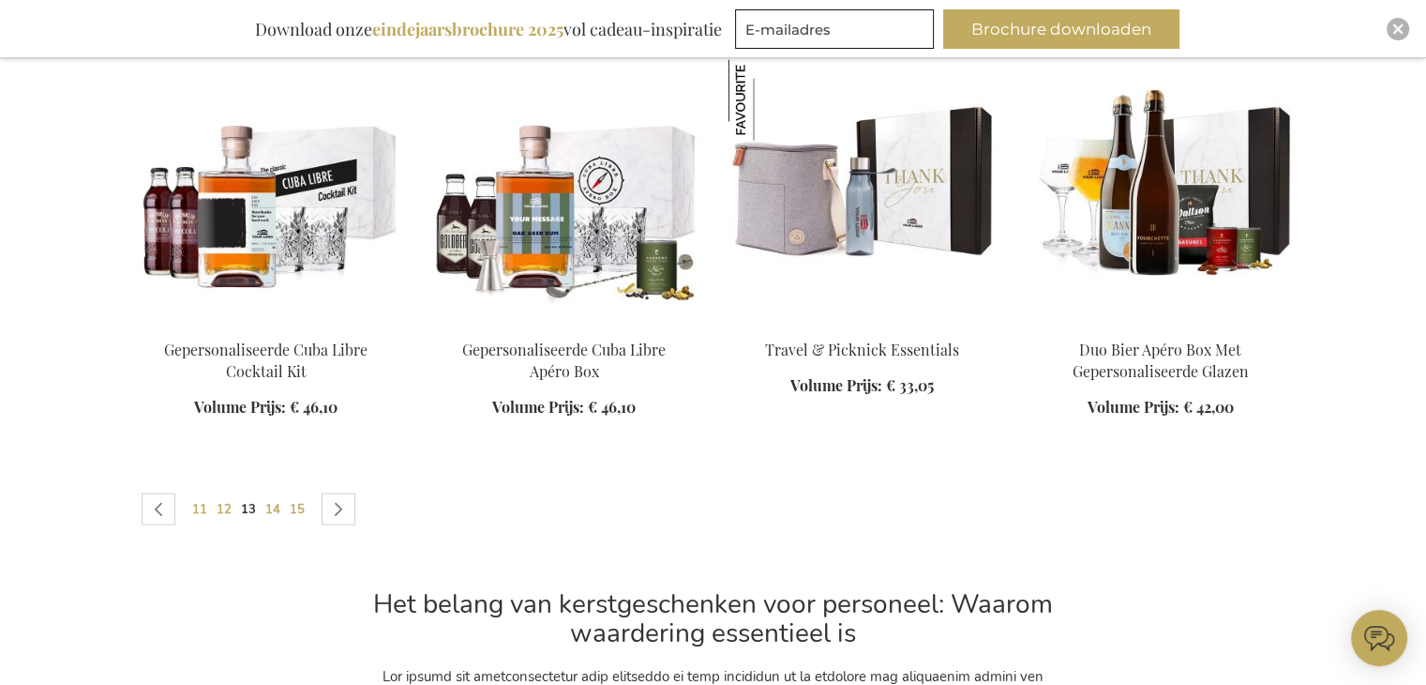
scroll to position [3720, 0]
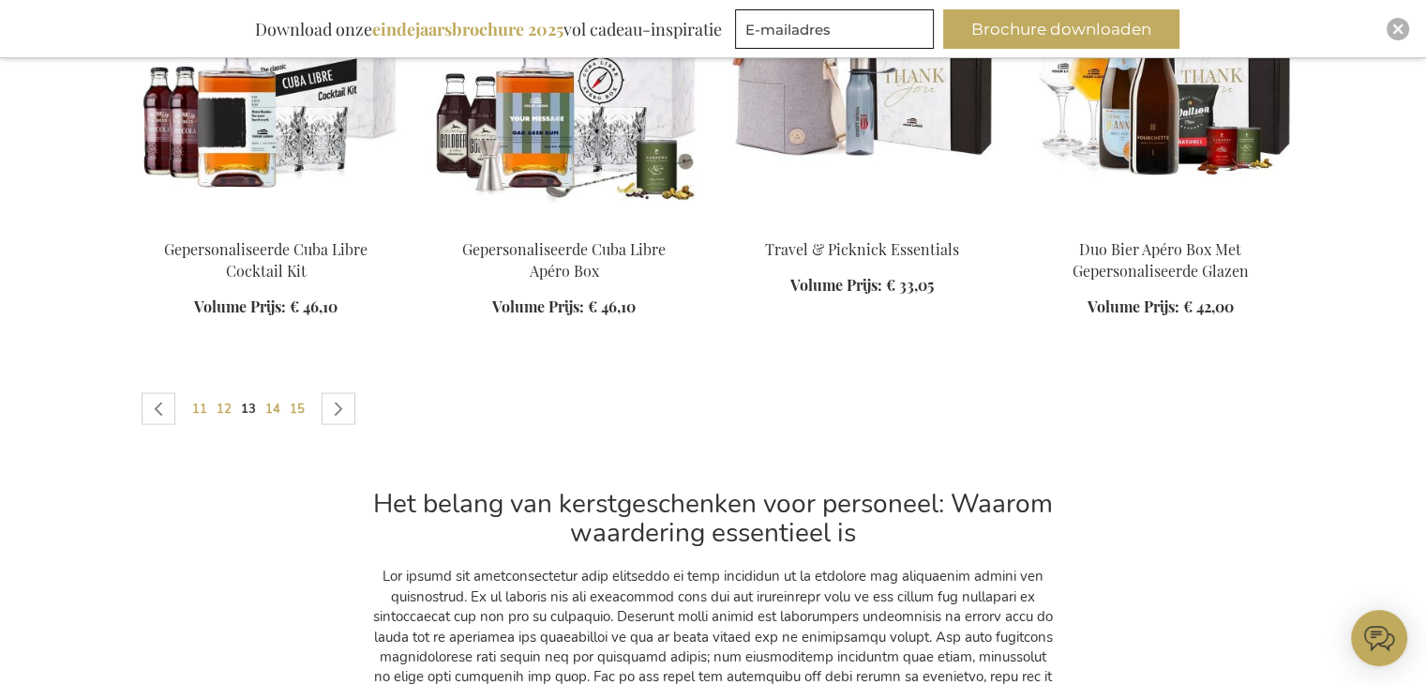
click at [329, 405] on link "Pagina Volgende" at bounding box center [339, 409] width 34 height 32
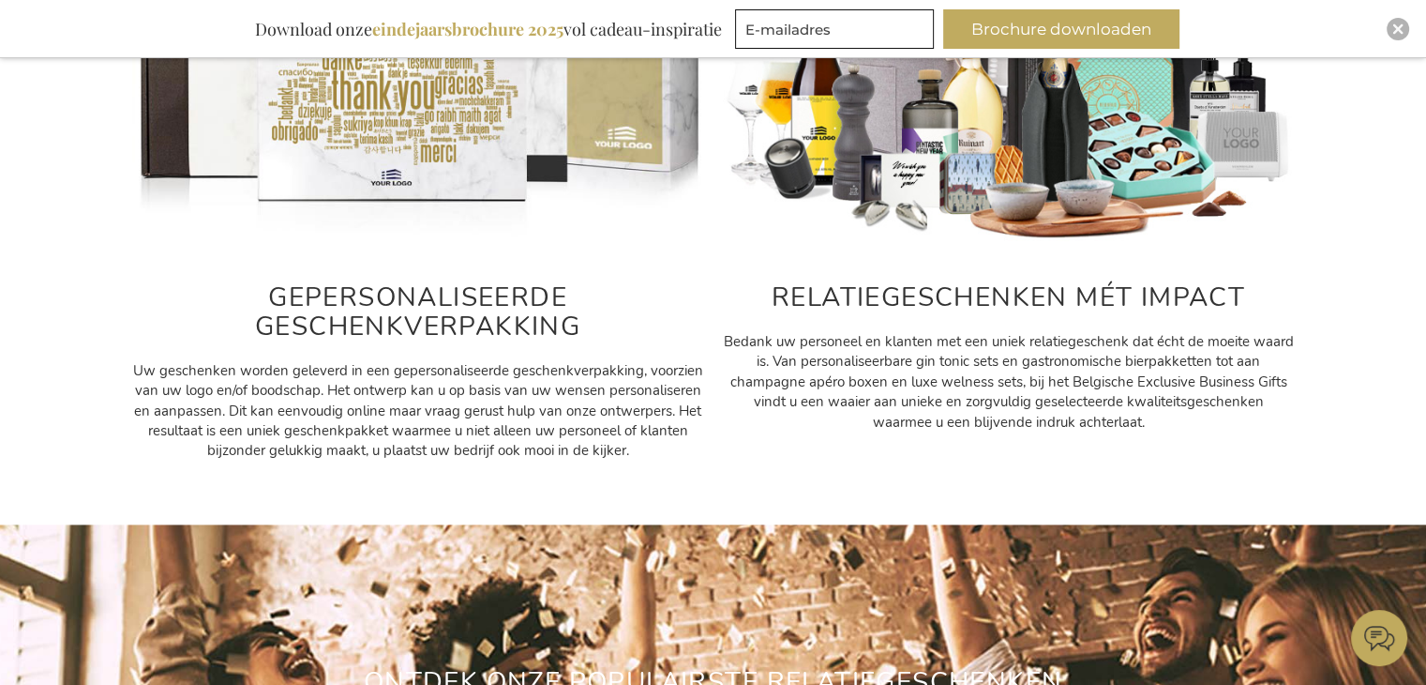
scroll to position [1032, 0]
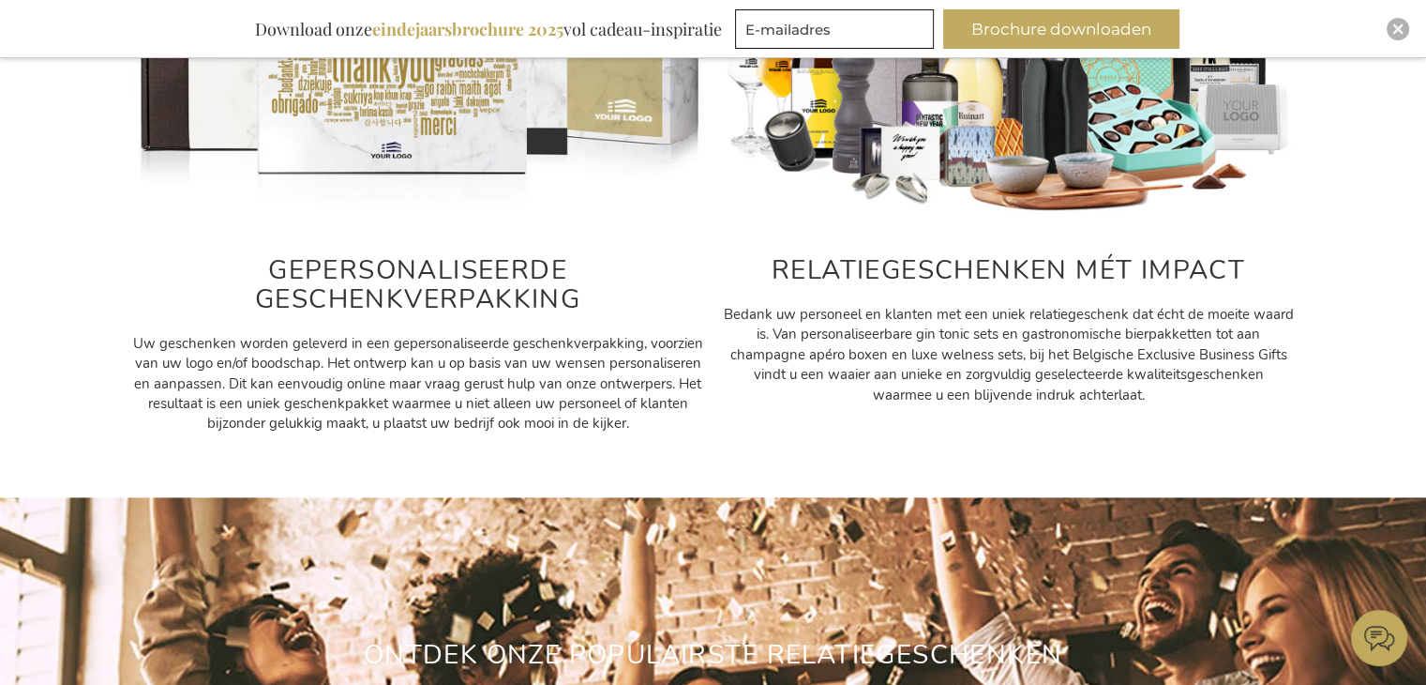
click at [370, 353] on span "Uw geschenken worden geleverd in een gepersonaliseerde geschenkverpakking, voor…" at bounding box center [418, 383] width 570 height 99
click at [386, 279] on h2 "GEPERSONALISEERDE GESCHENKVERPAKKING" at bounding box center [418, 285] width 572 height 58
click at [934, 274] on h2 "RELATIEGESCHENKEN MÉT IMPACT" at bounding box center [1009, 270] width 572 height 29
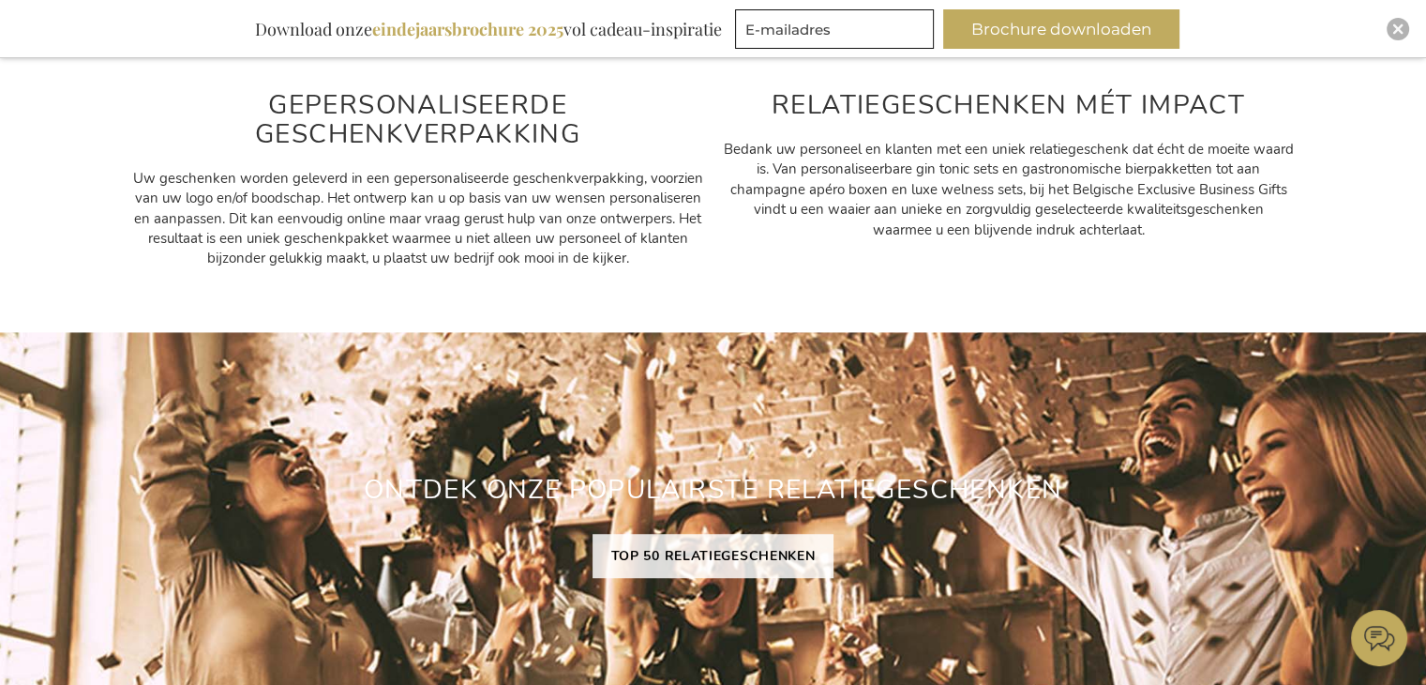
scroll to position [1500, 0]
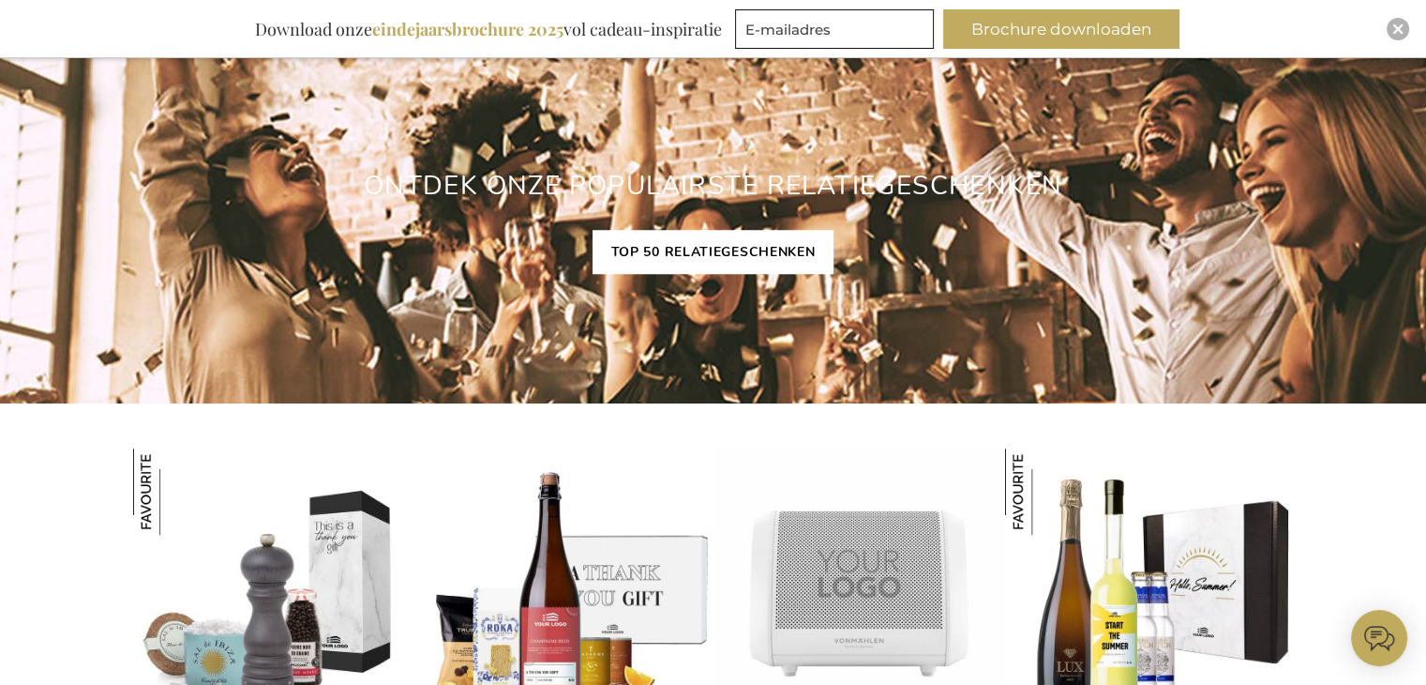
click at [736, 246] on link "TOP 50 RELATIEGESCHENKEN" at bounding box center [714, 252] width 242 height 44
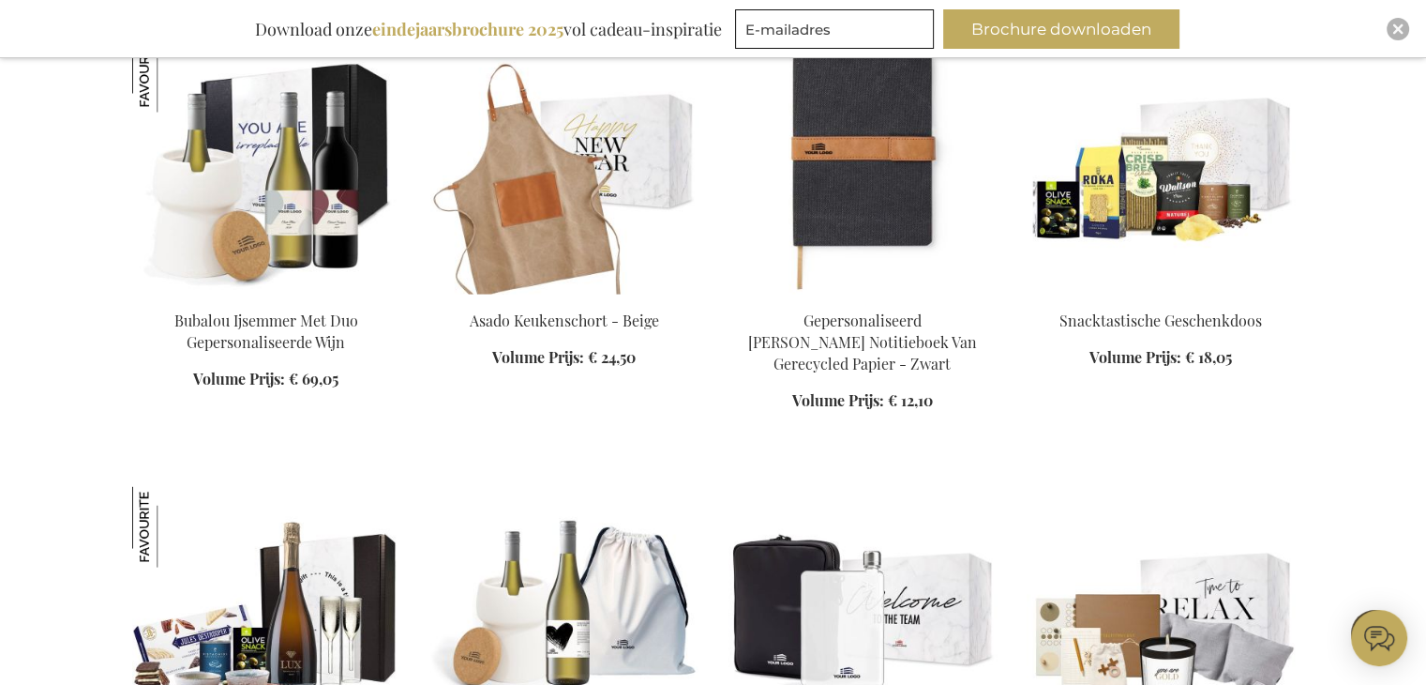
scroll to position [3751, 0]
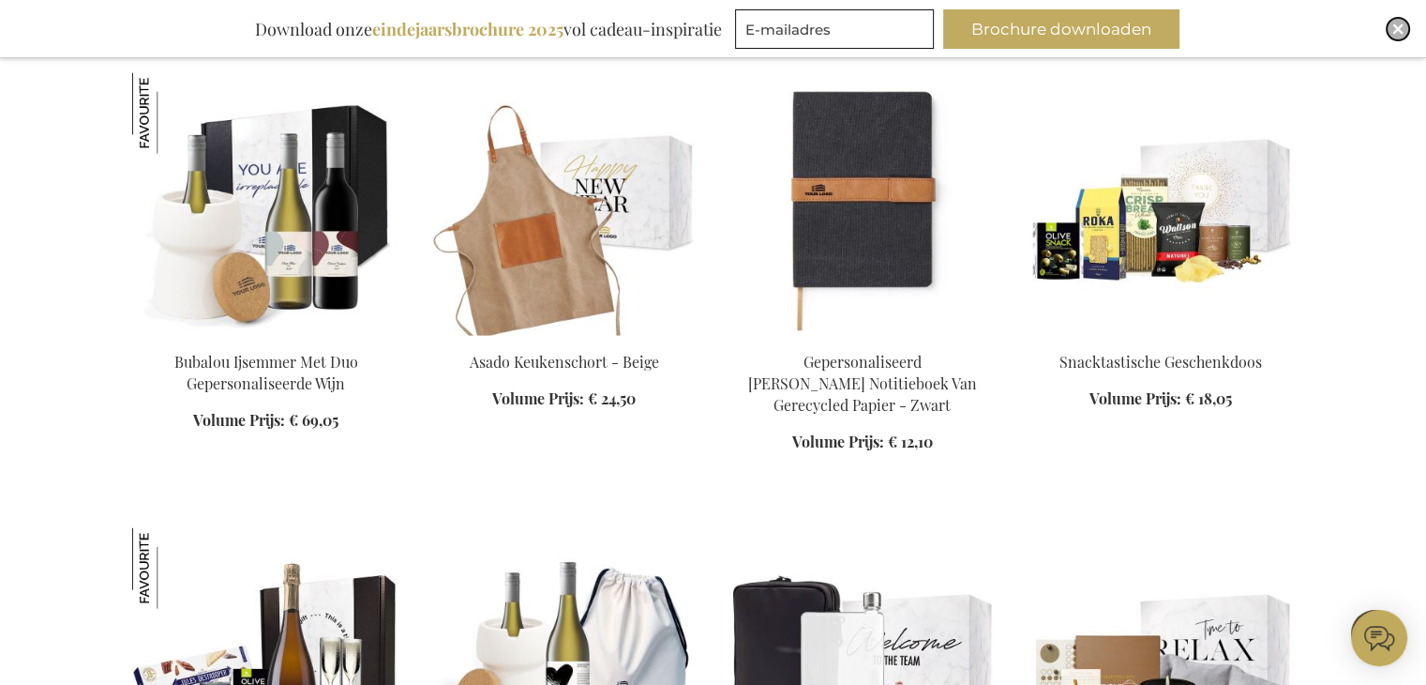
click at [1393, 28] on img "Close" at bounding box center [1398, 28] width 11 height 11
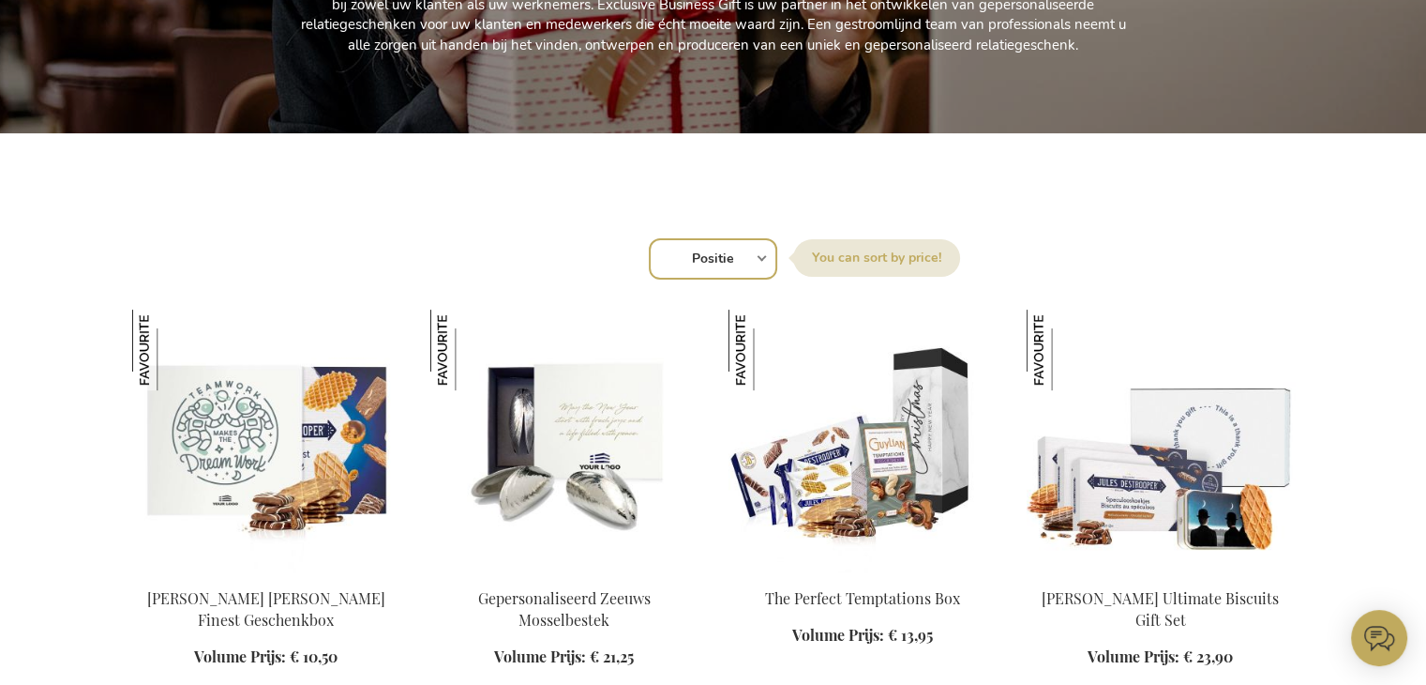
scroll to position [656, 0]
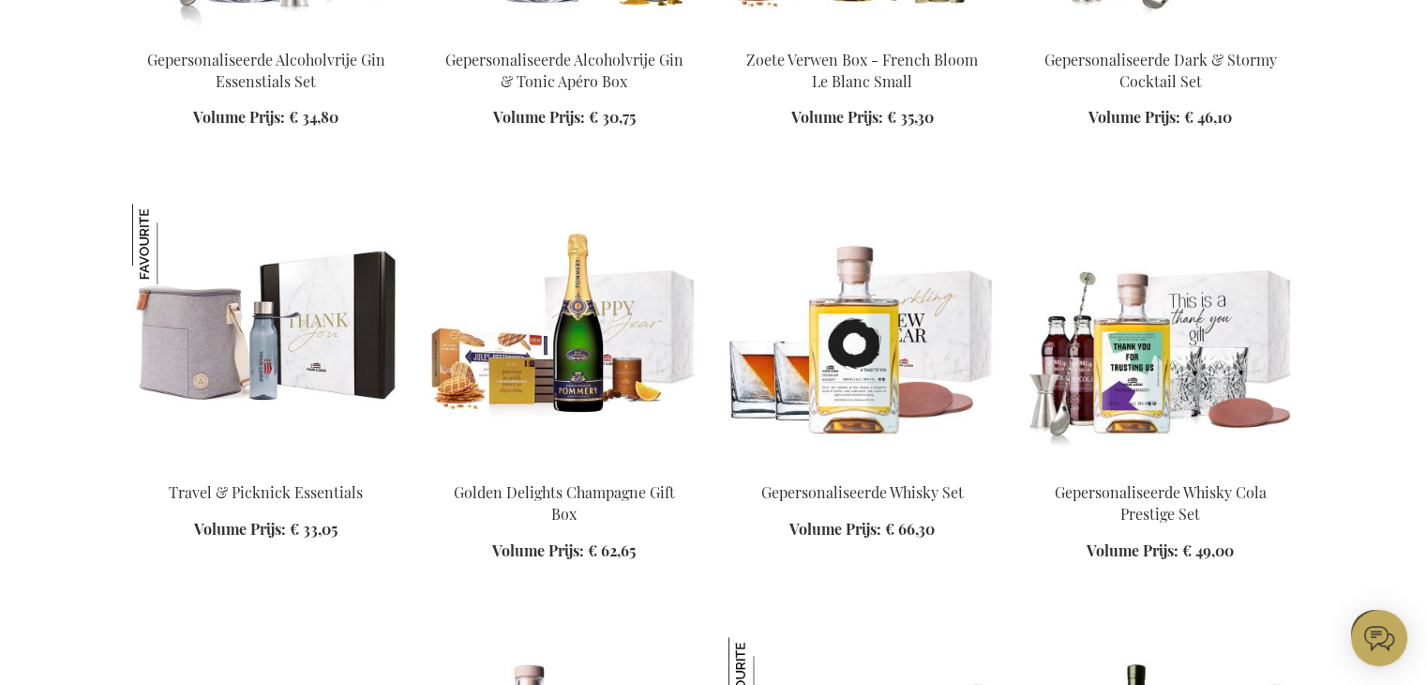
scroll to position [8637, 0]
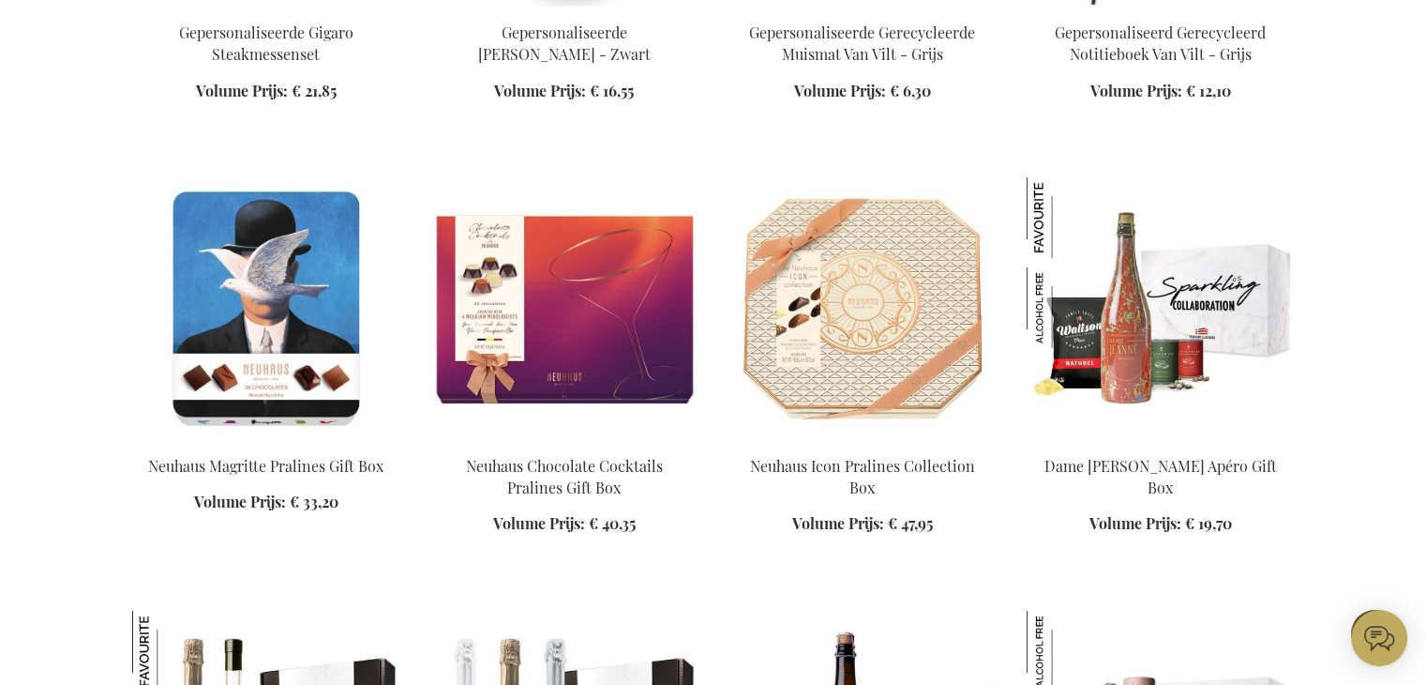
scroll to position [7102, 0]
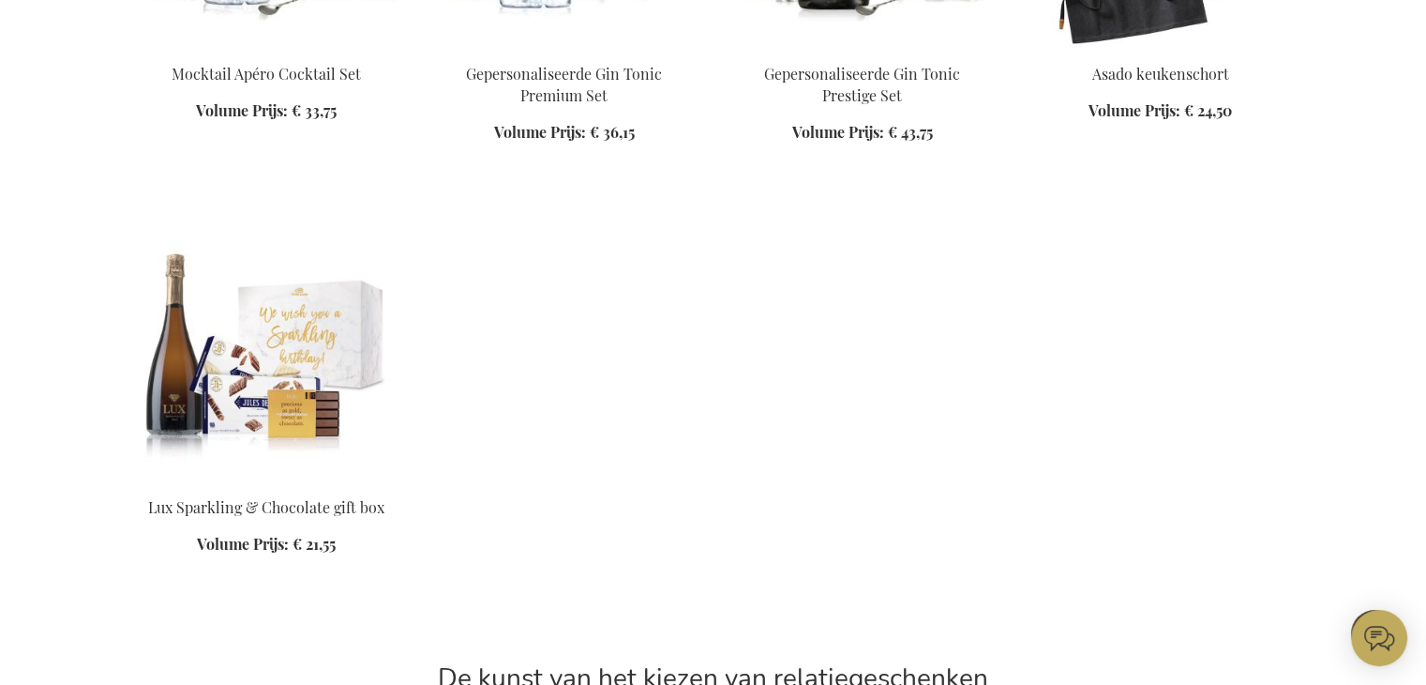
scroll to position [14114, 0]
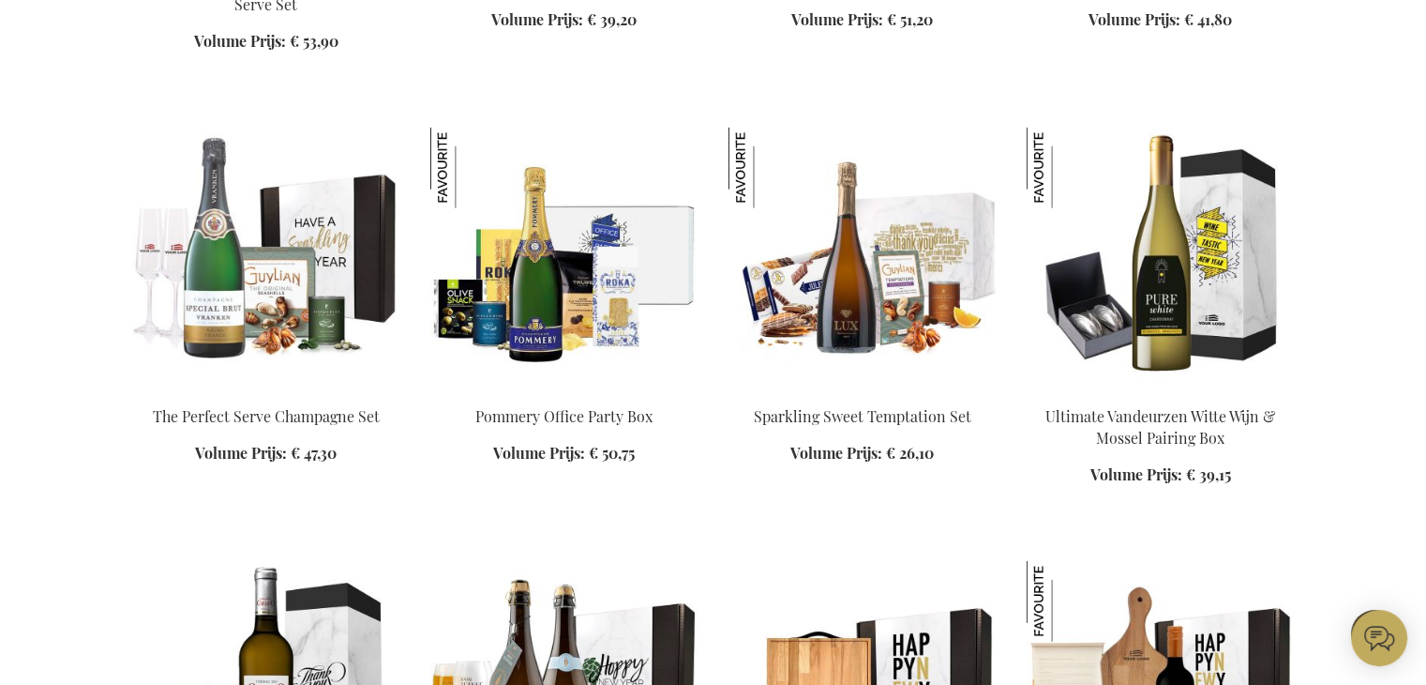
scroll to position [11301, 0]
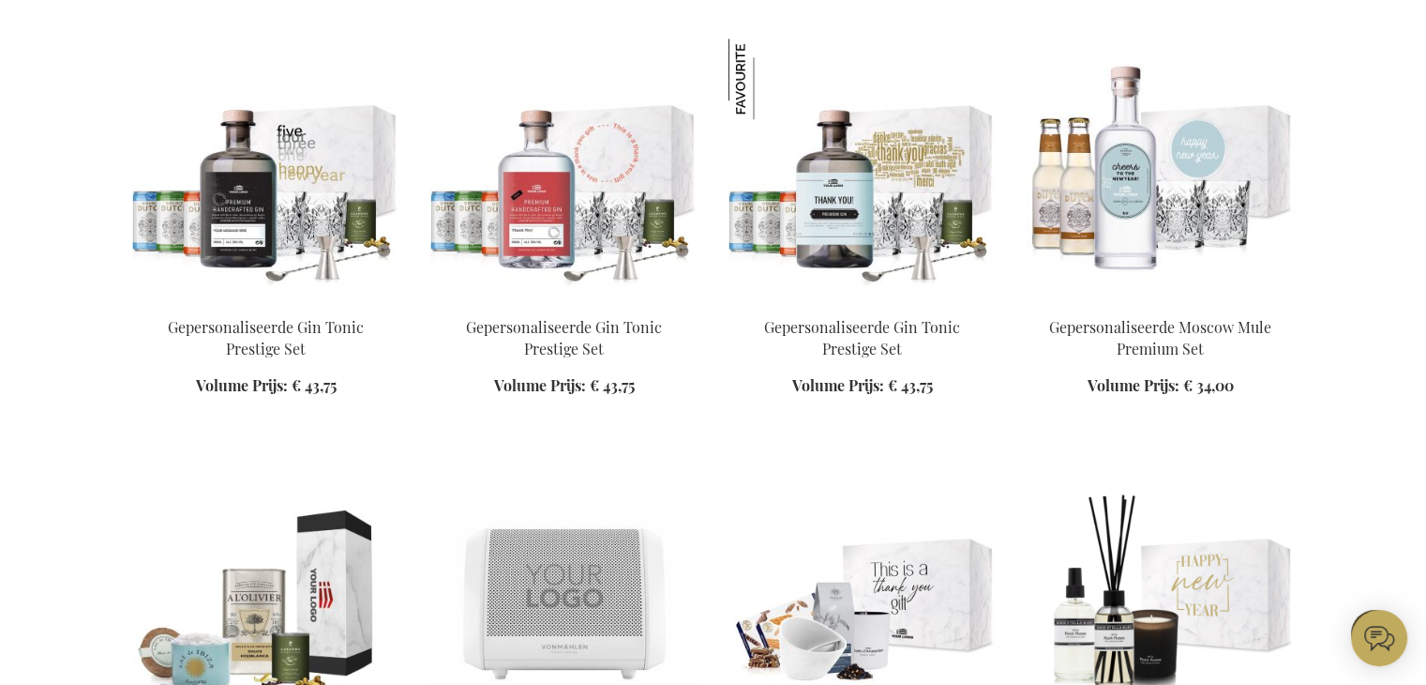
scroll to position [8863, 0]
